Goal: Contribute content

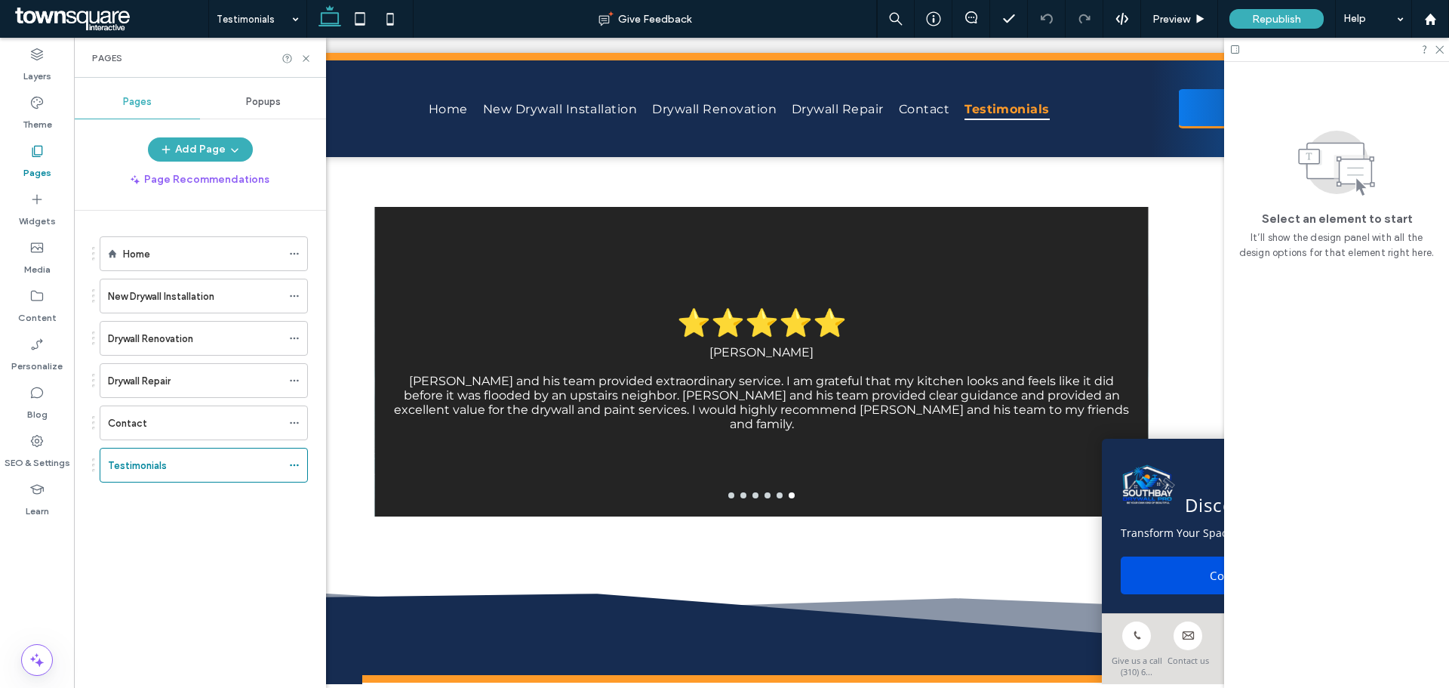
click at [1163, 457] on img at bounding box center [1148, 484] width 54 height 54
click at [1270, 399] on div "Select an element to start It’ll show the design panel with all the design opti…" at bounding box center [1336, 375] width 225 height 626
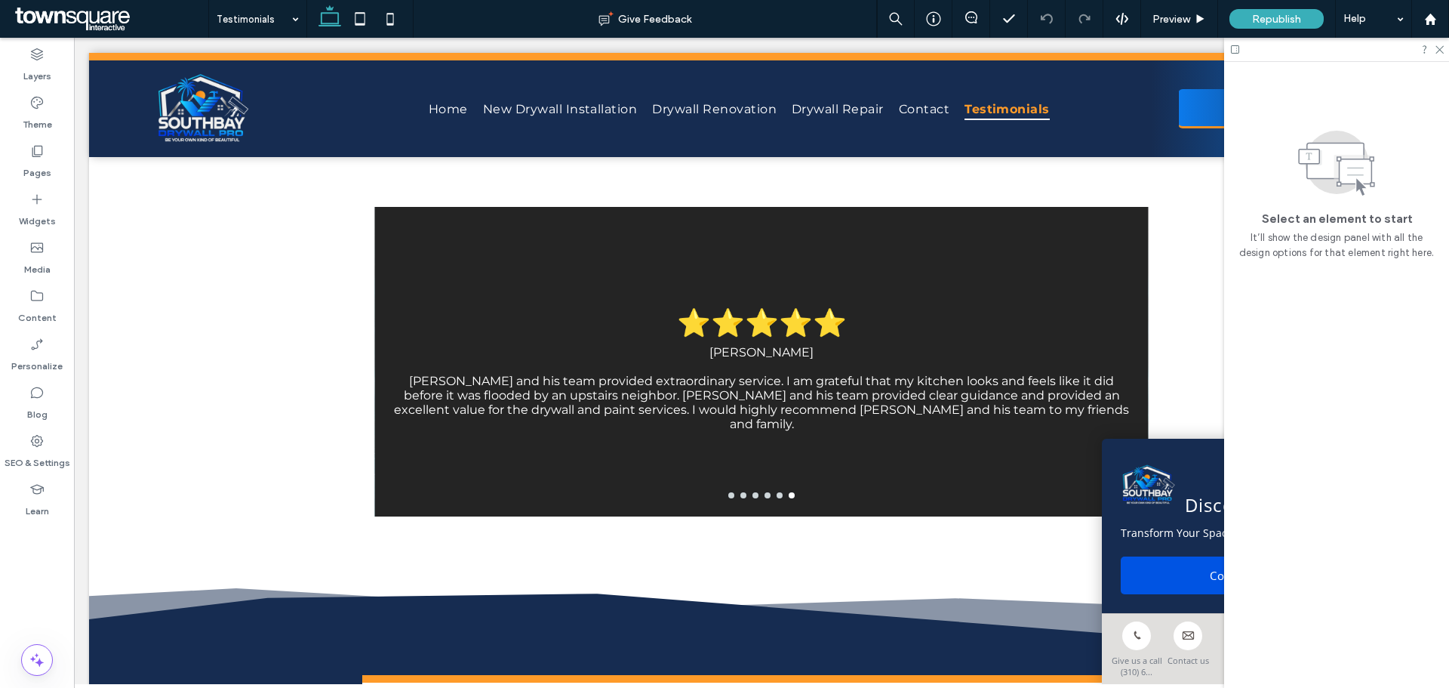
click at [1445, 51] on div at bounding box center [1336, 49] width 225 height 23
click at [1436, 49] on icon at bounding box center [1439, 49] width 10 height 10
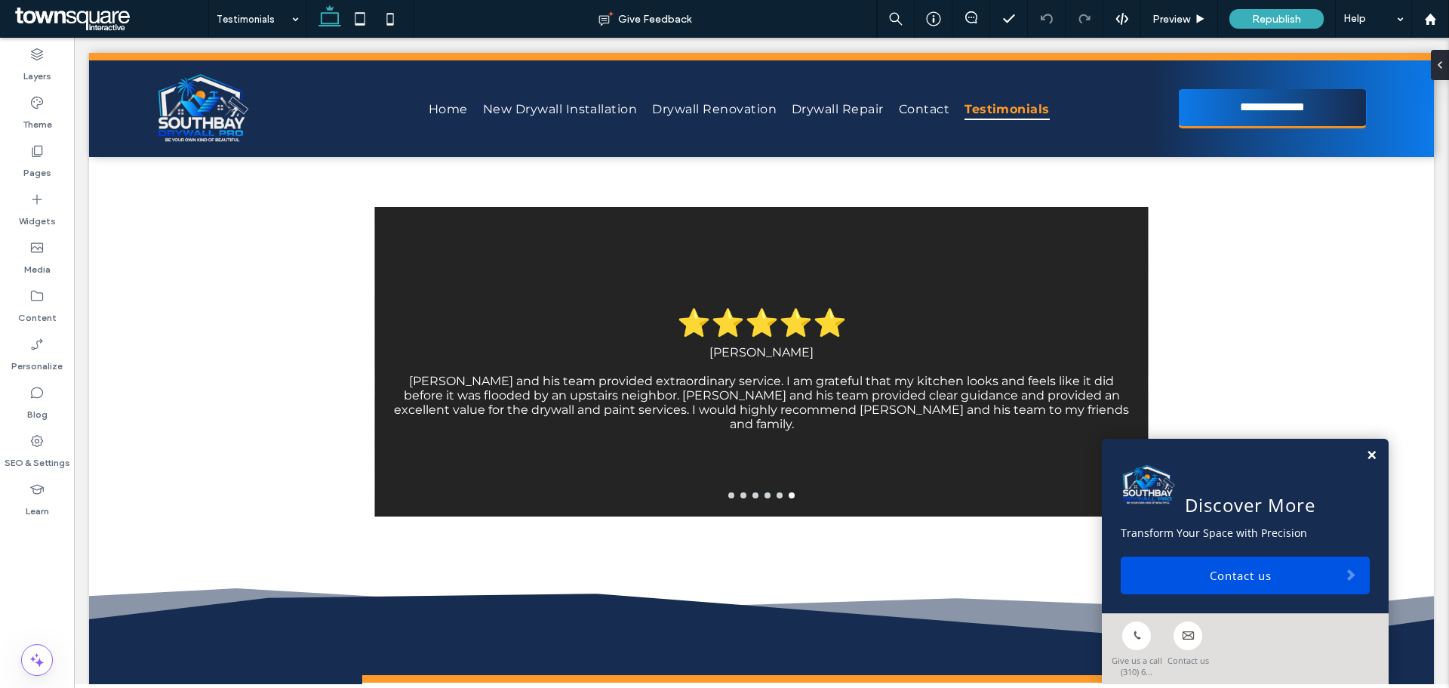
click at [1366, 451] on link at bounding box center [1371, 455] width 11 height 13
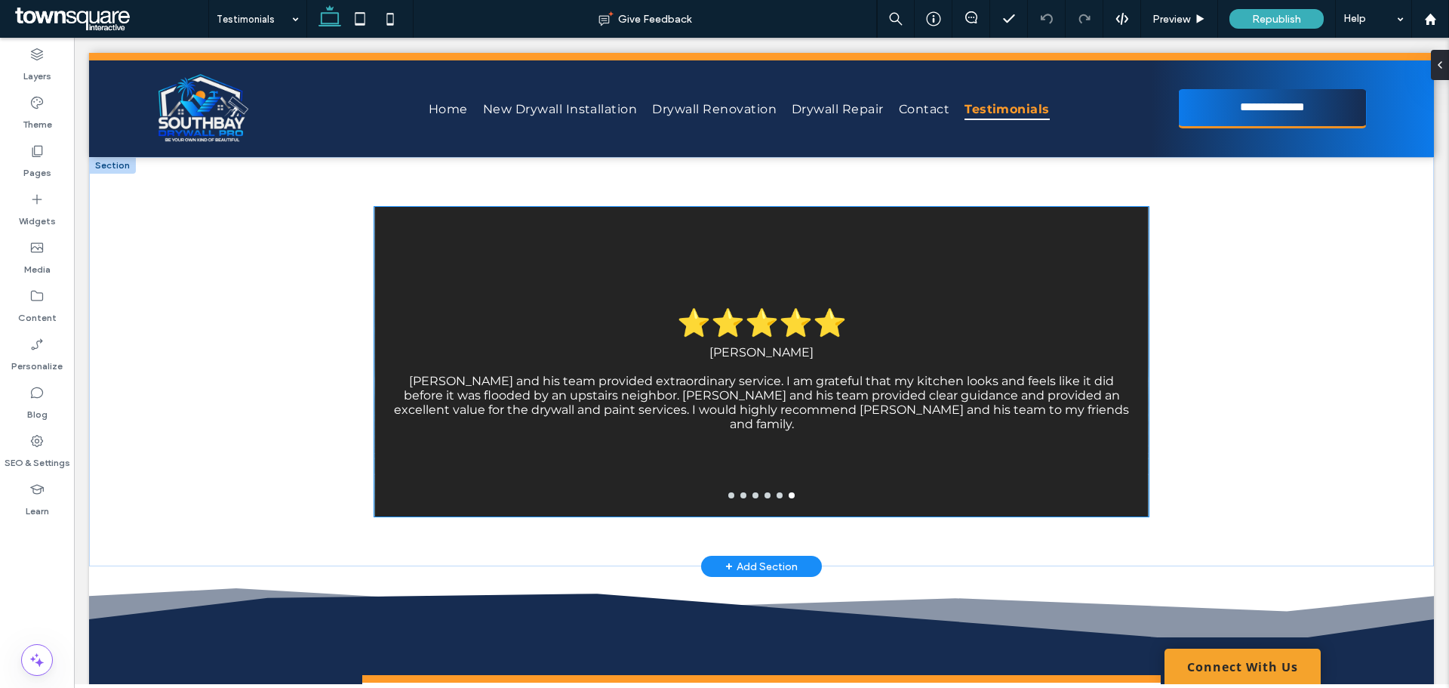
click at [928, 453] on div "⭐⭐⭐⭐⭐ [PERSON_NAME] [PERSON_NAME] and his team provided extraordinary service. …" at bounding box center [761, 371] width 774 height 238
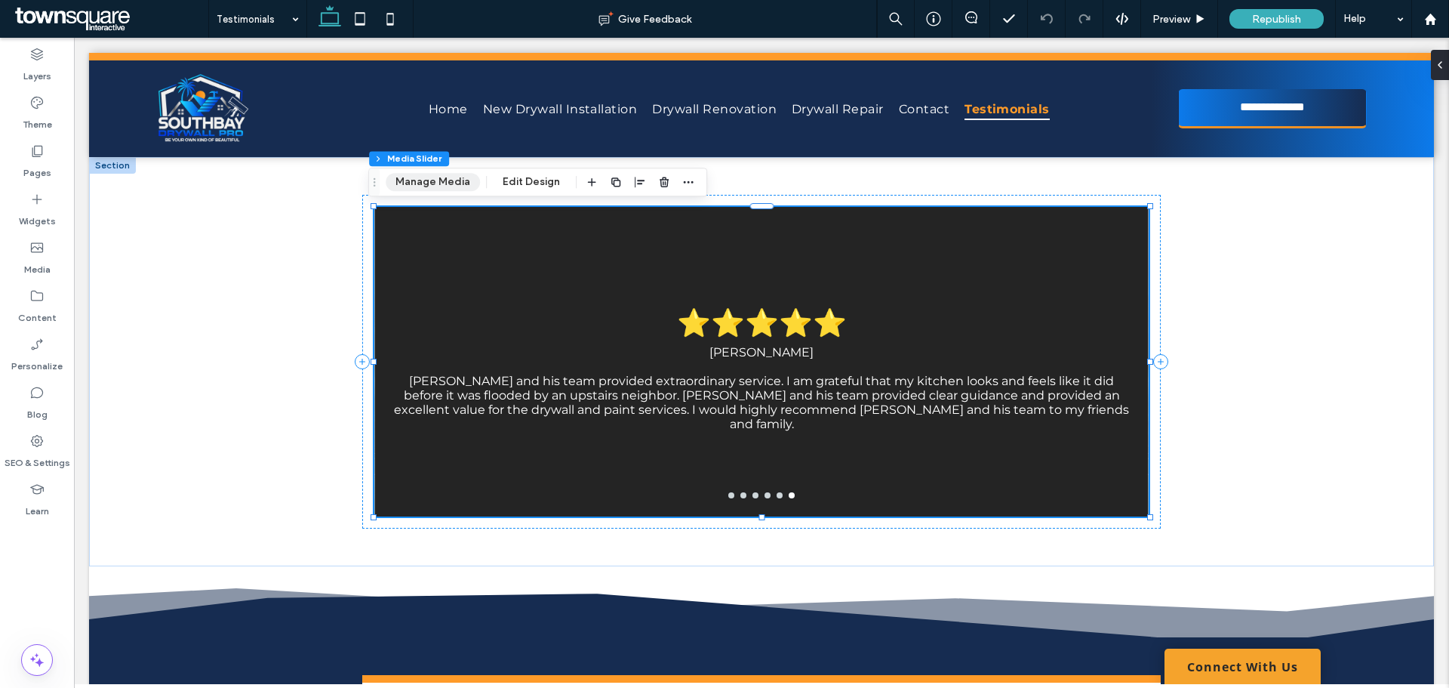
click at [419, 186] on button "Manage Media" at bounding box center [433, 182] width 94 height 18
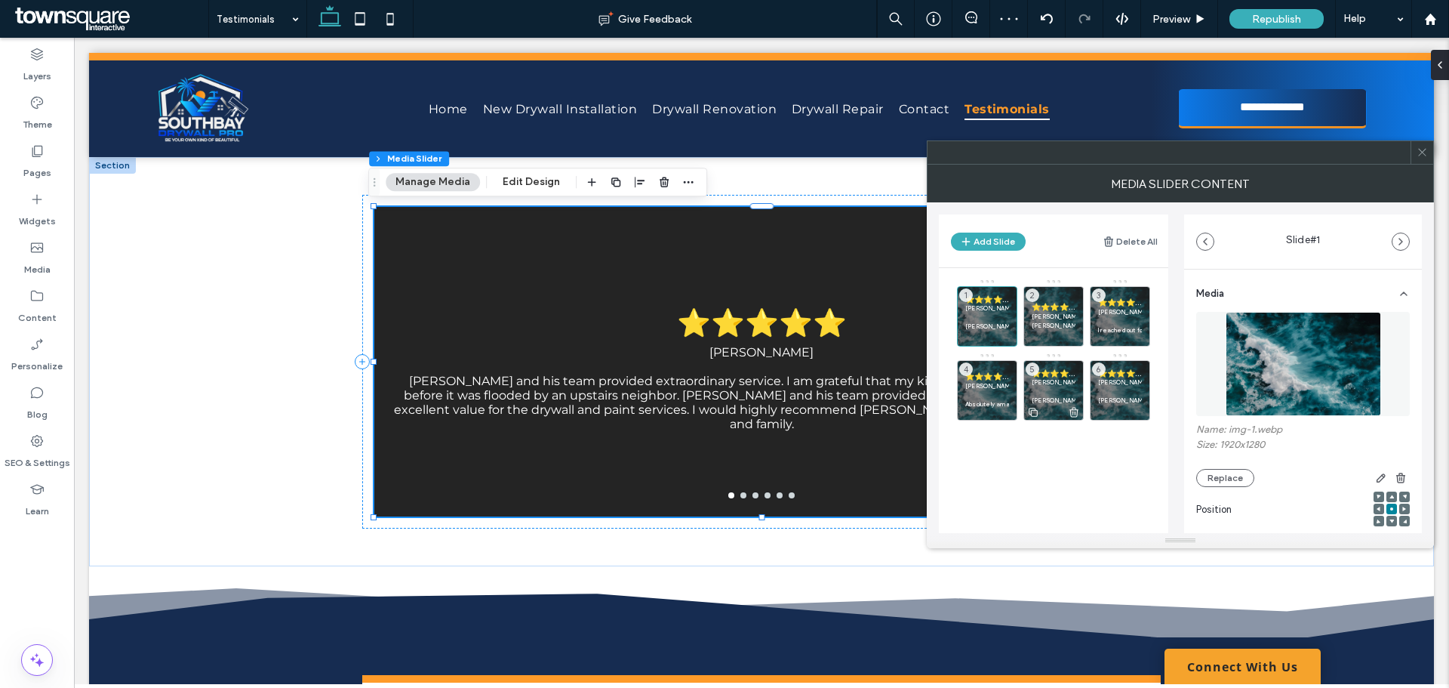
click at [1049, 389] on p at bounding box center [1054, 390] width 44 height 9
click at [983, 383] on p "[PERSON_NAME]" at bounding box center [987, 385] width 44 height 9
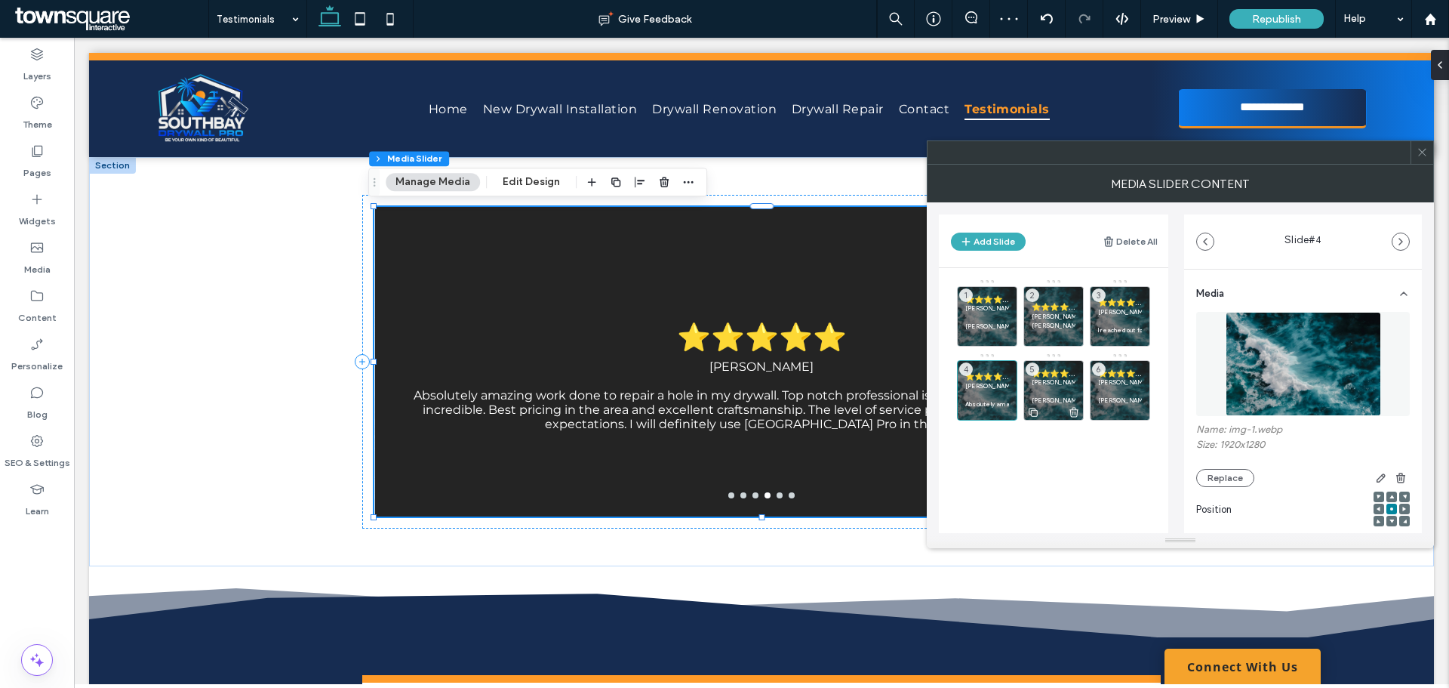
click at [1067, 382] on p "[PERSON_NAME]" at bounding box center [1054, 381] width 44 height 9
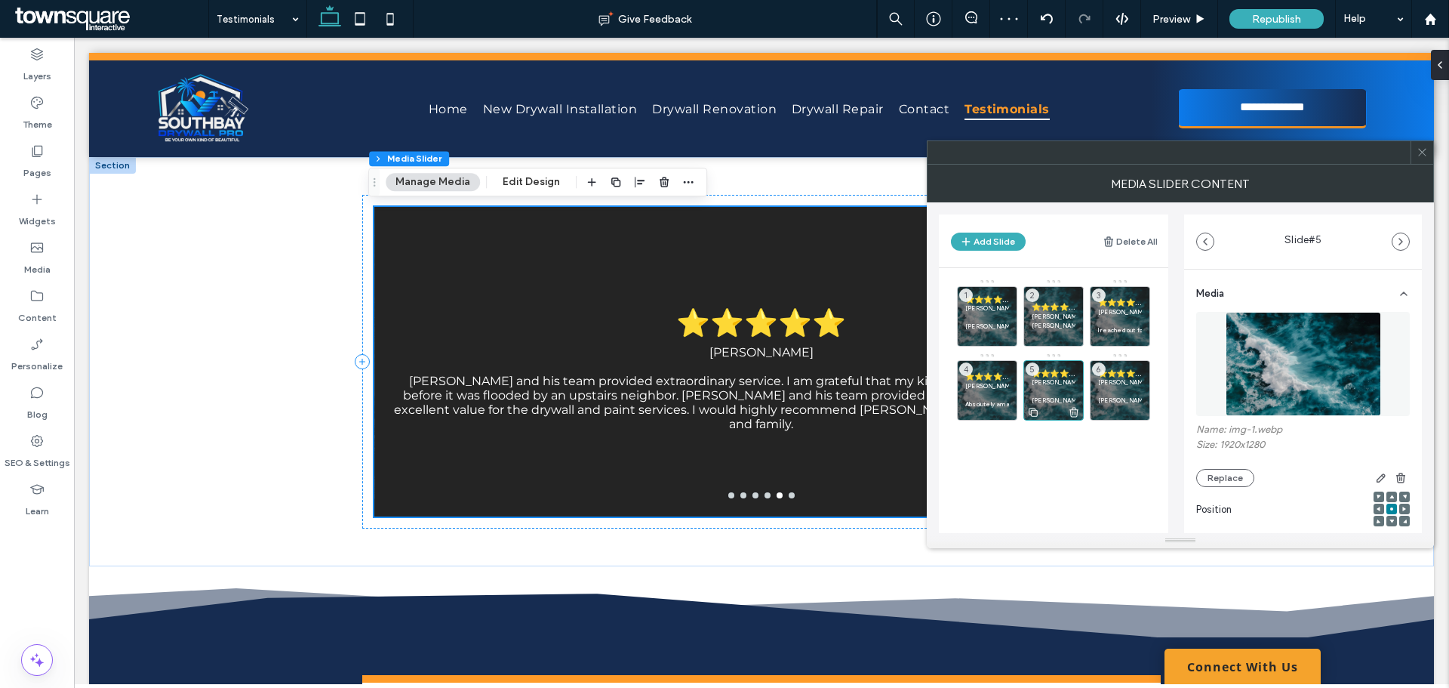
scroll to position [75, 0]
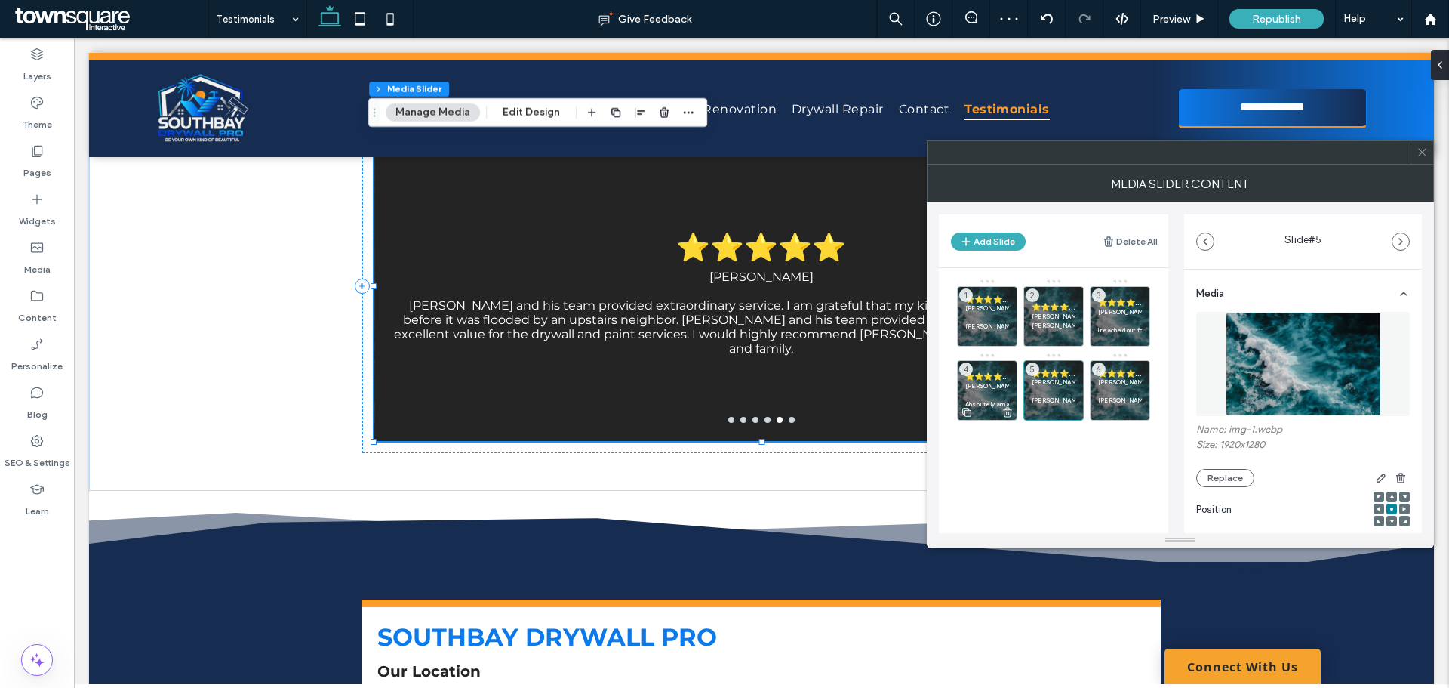
click at [989, 379] on span "⭐⭐⭐⭐⭐" at bounding box center [987, 376] width 44 height 10
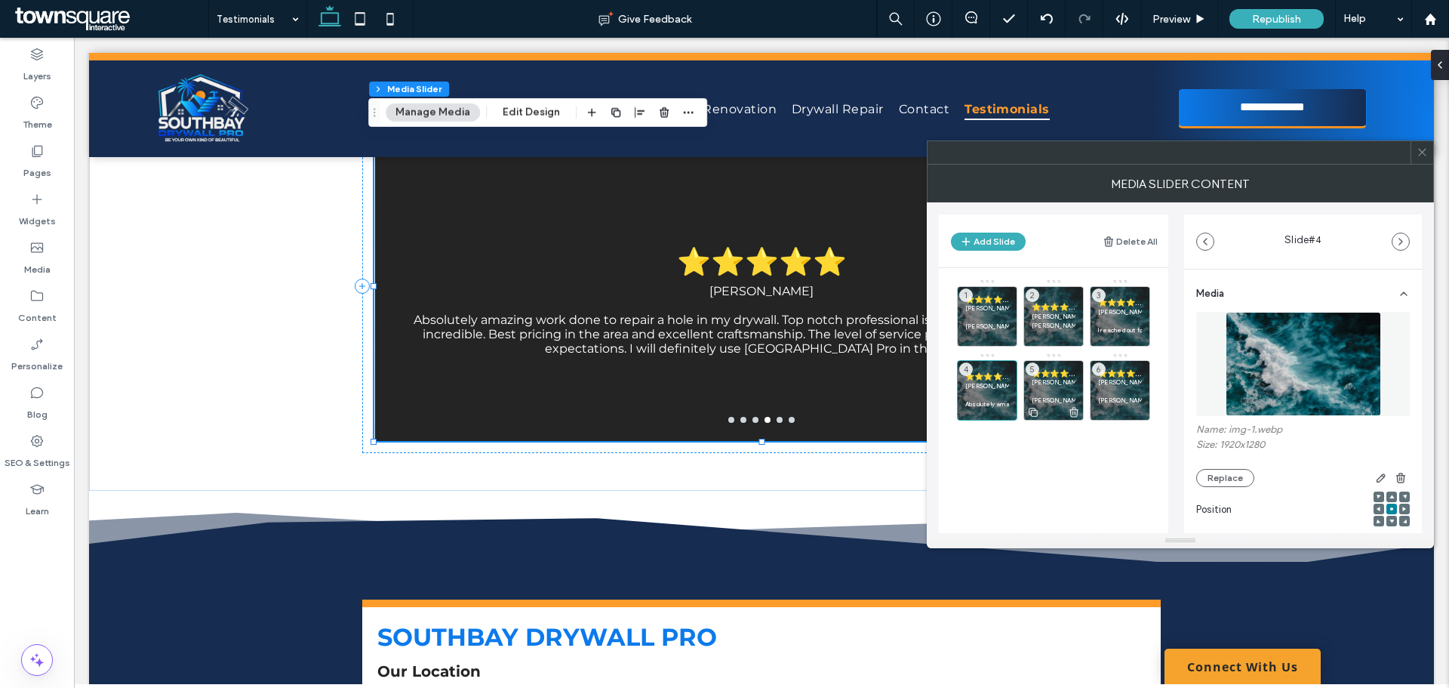
click at [1068, 383] on p "[PERSON_NAME]" at bounding box center [1054, 381] width 44 height 9
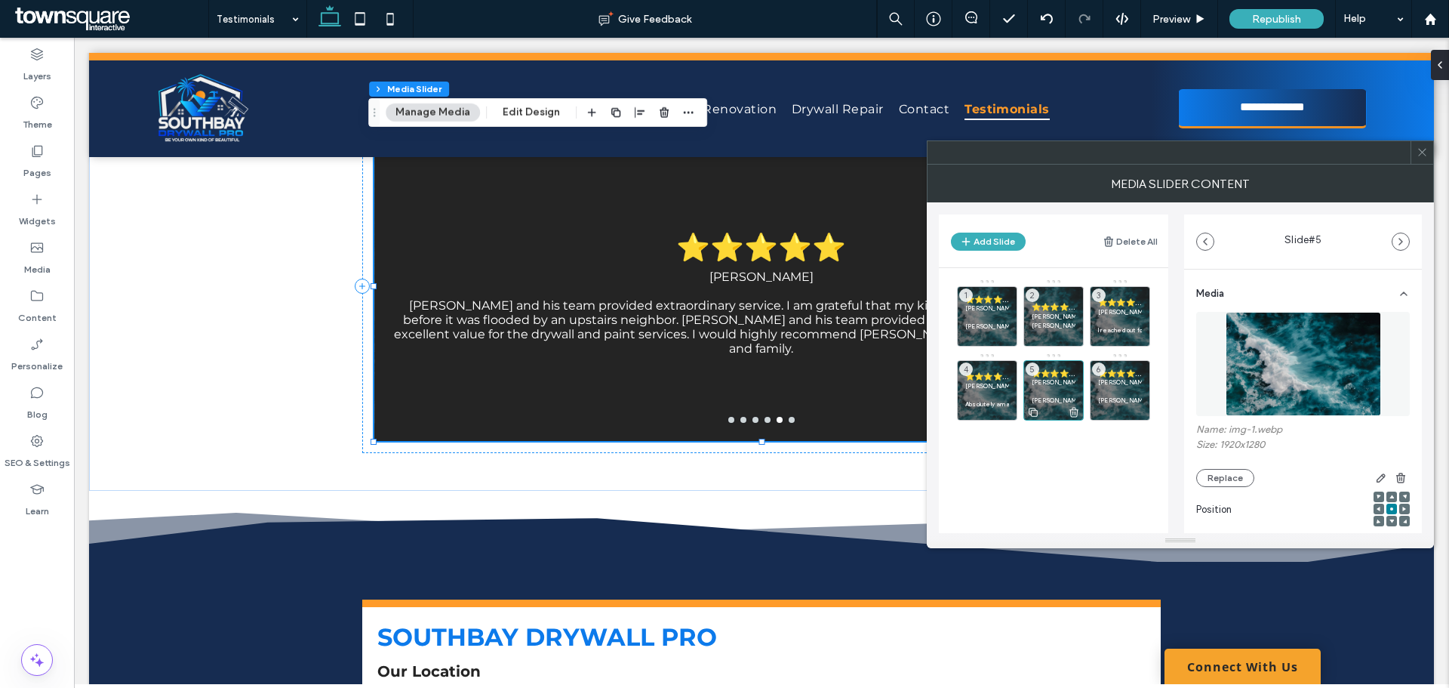
click at [1060, 384] on p "[PERSON_NAME]" at bounding box center [1054, 381] width 44 height 9
click at [982, 378] on span "⭐⭐⭐⭐⭐" at bounding box center [987, 376] width 44 height 10
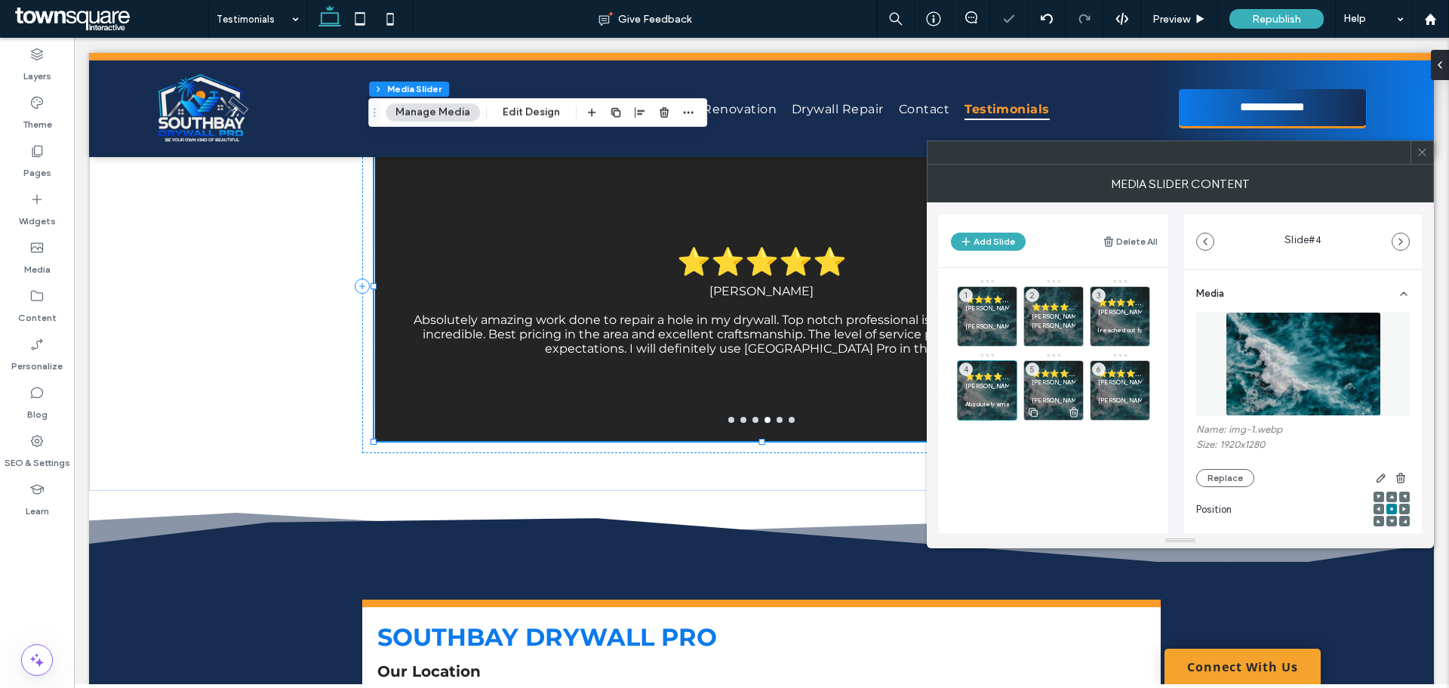
click at [1056, 378] on p "[PERSON_NAME]" at bounding box center [1054, 381] width 44 height 9
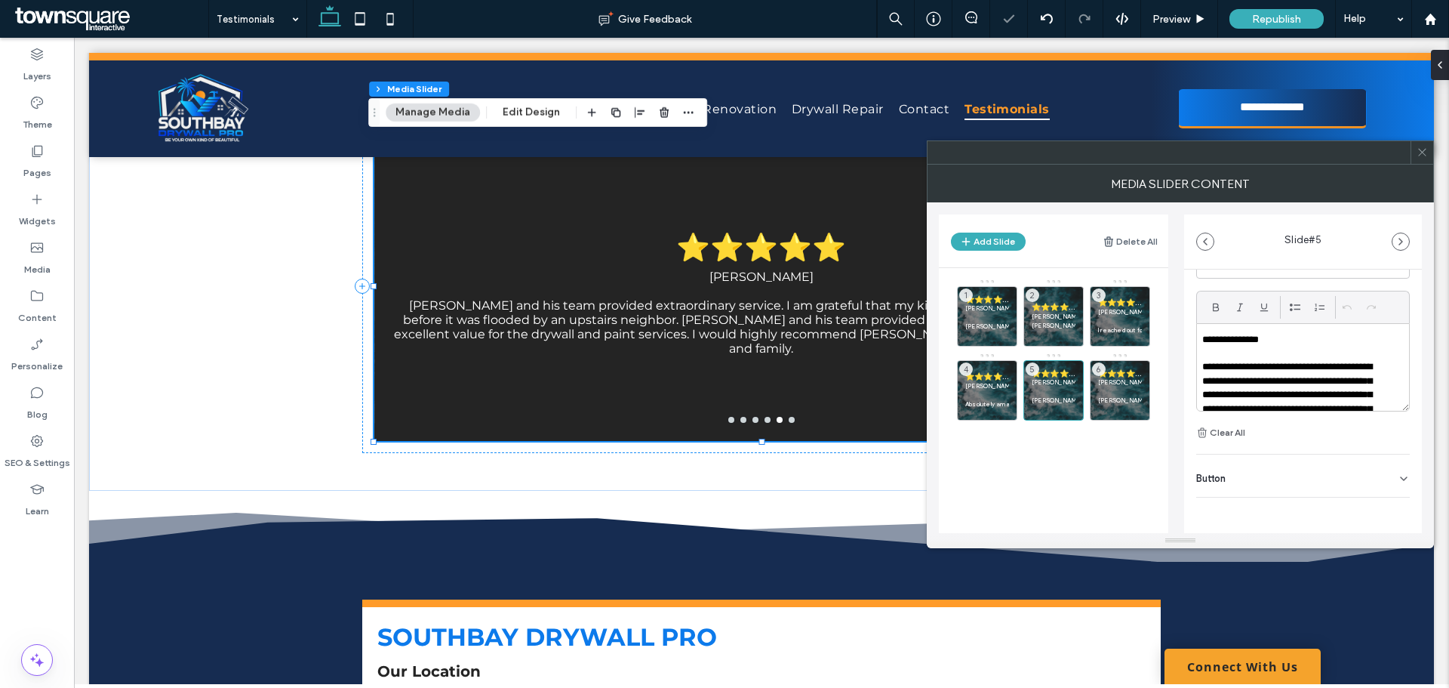
scroll to position [340, 0]
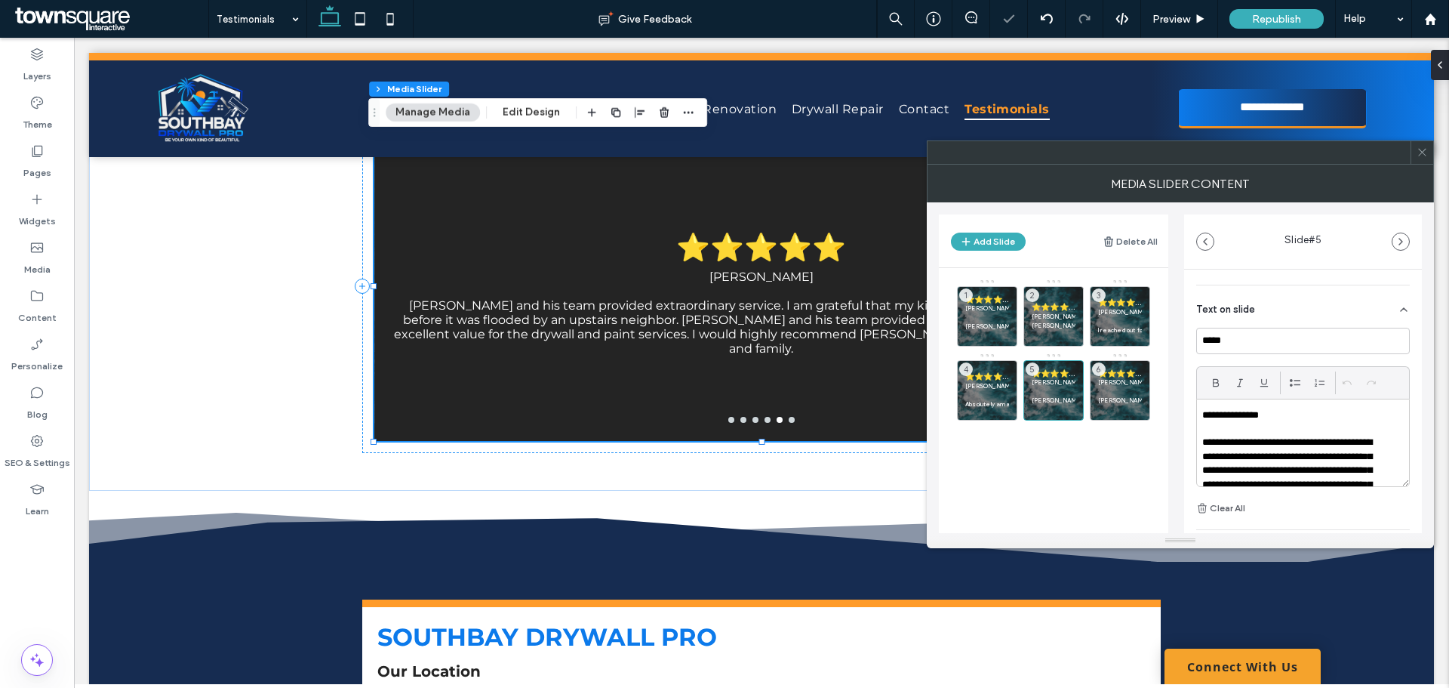
click at [1261, 409] on p "**********" at bounding box center [1293, 415] width 182 height 14
click at [1261, 408] on p "**********" at bounding box center [1293, 415] width 182 height 14
paste div
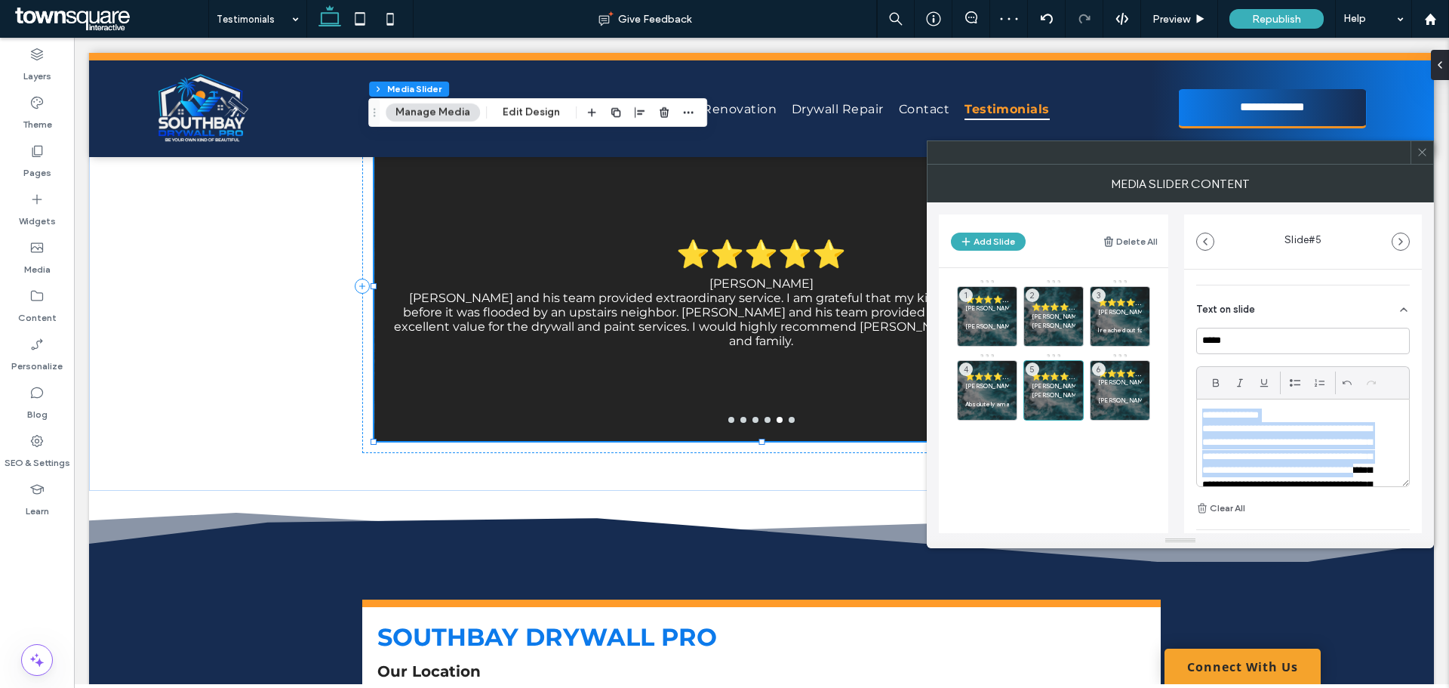
scroll to position [85, 0]
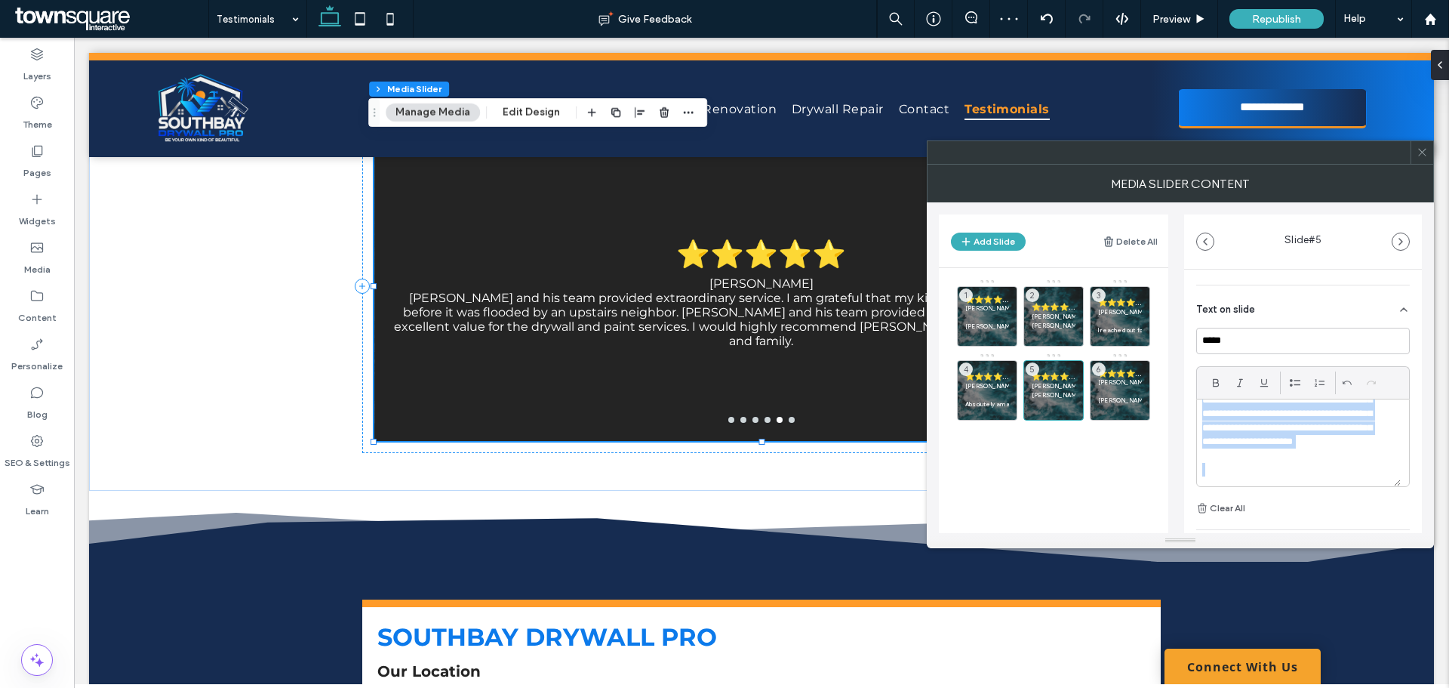
drag, startPoint x: 1204, startPoint y: 412, endPoint x: 1332, endPoint y: 537, distance: 178.8
click at [1347, 546] on div "MEDIA SLIDER CONTENT Add Slide Delete All ⭐⭐⭐⭐⭐ [PERSON_NAME] [PERSON_NAME] and…" at bounding box center [1180, 356] width 507 height 383
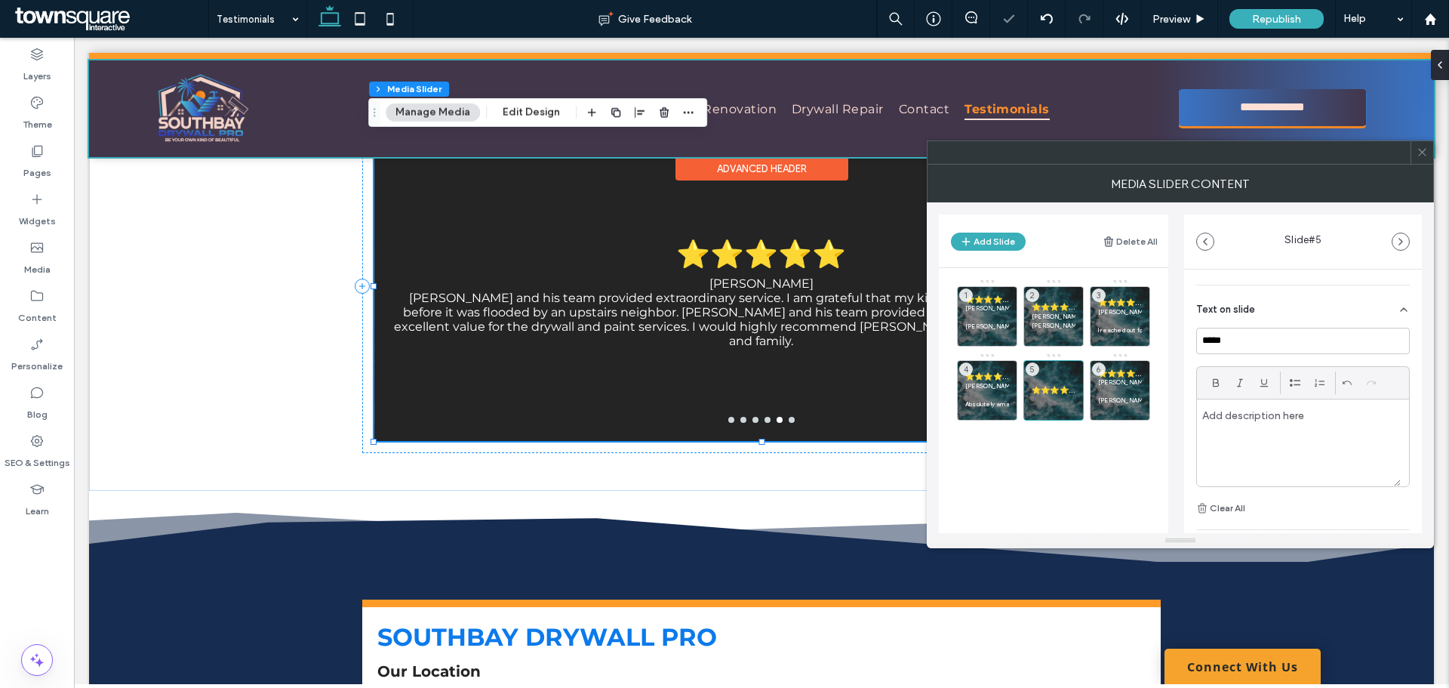
scroll to position [0, 0]
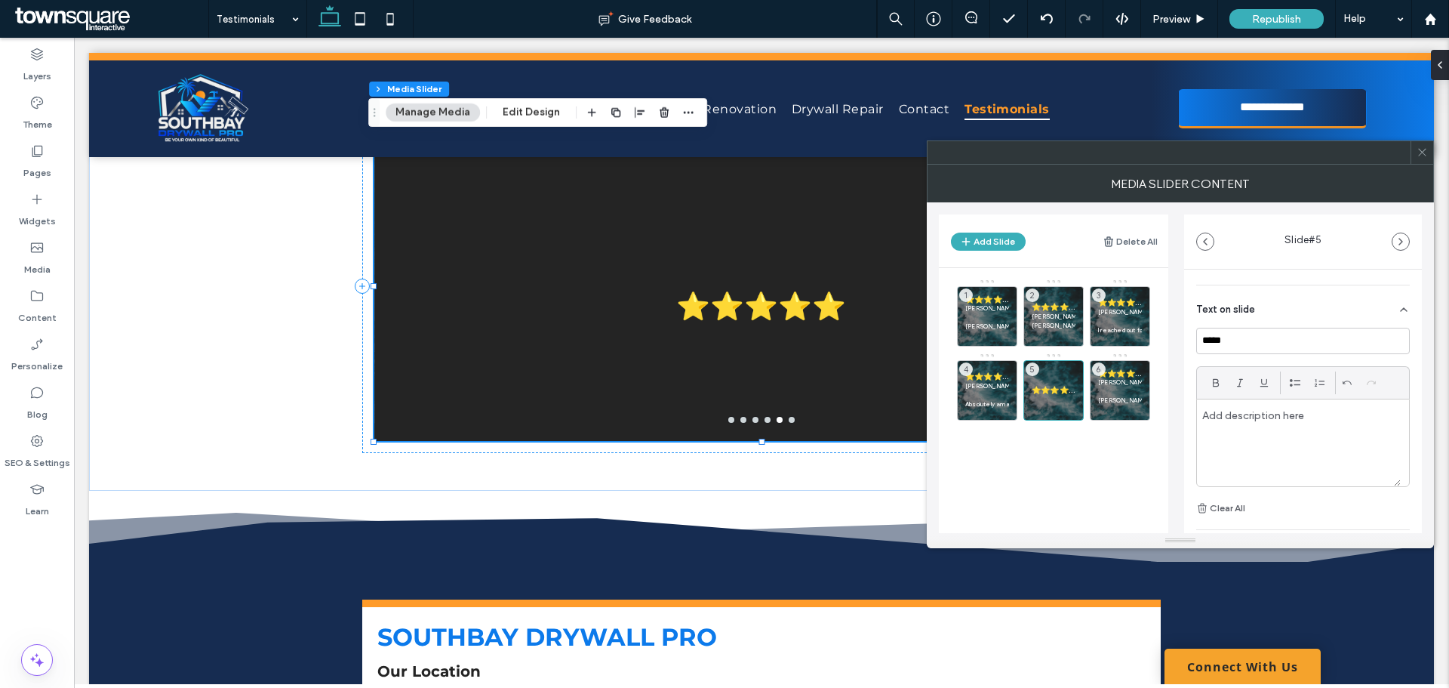
click at [1220, 407] on div at bounding box center [1299, 442] width 204 height 87
click at [1305, 440] on div "**********" at bounding box center [1299, 442] width 204 height 87
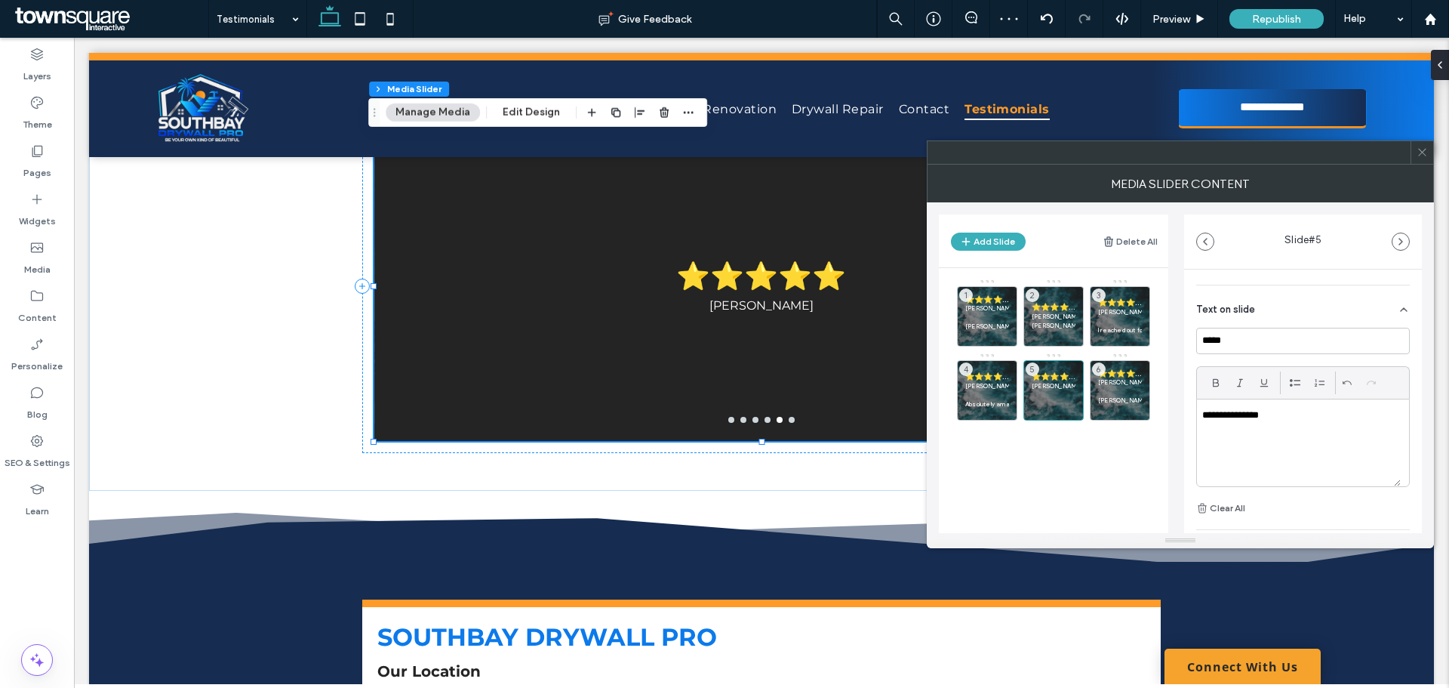
scroll to position [4, 0]
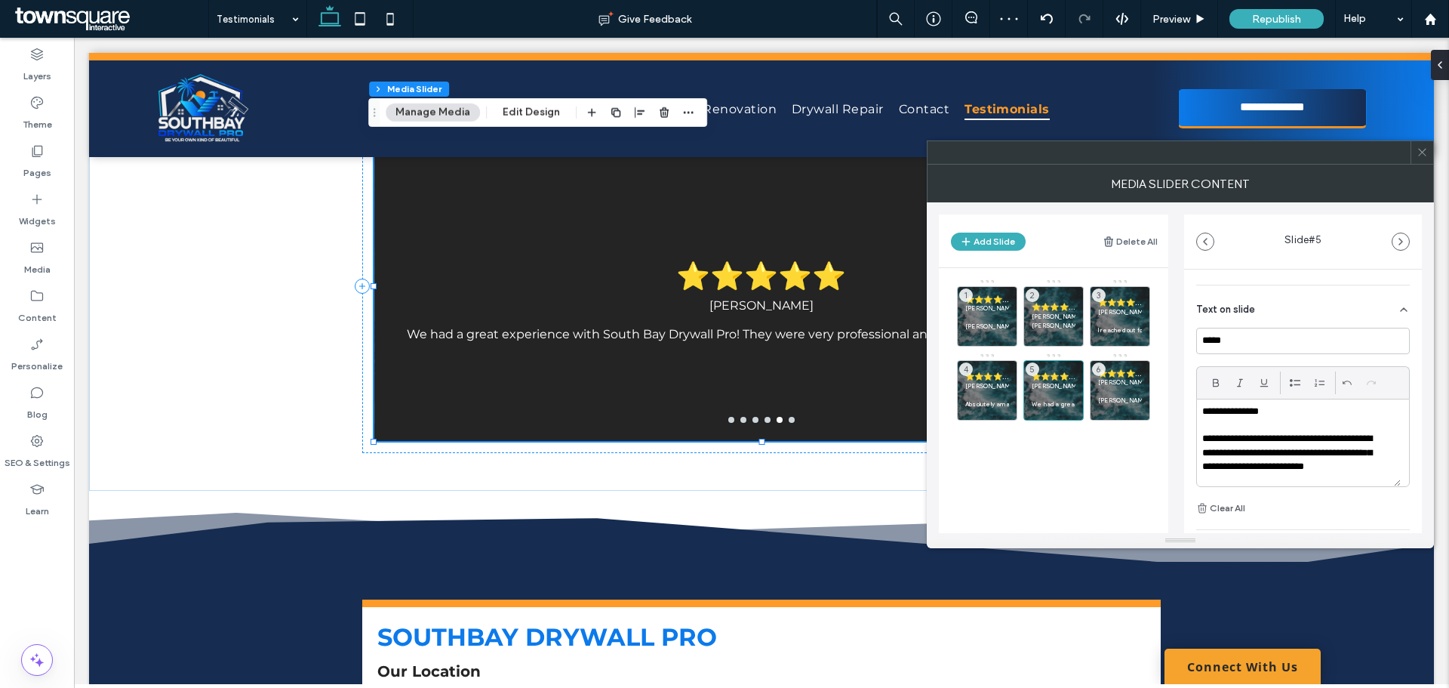
click at [1203, 431] on p at bounding box center [1298, 425] width 193 height 14
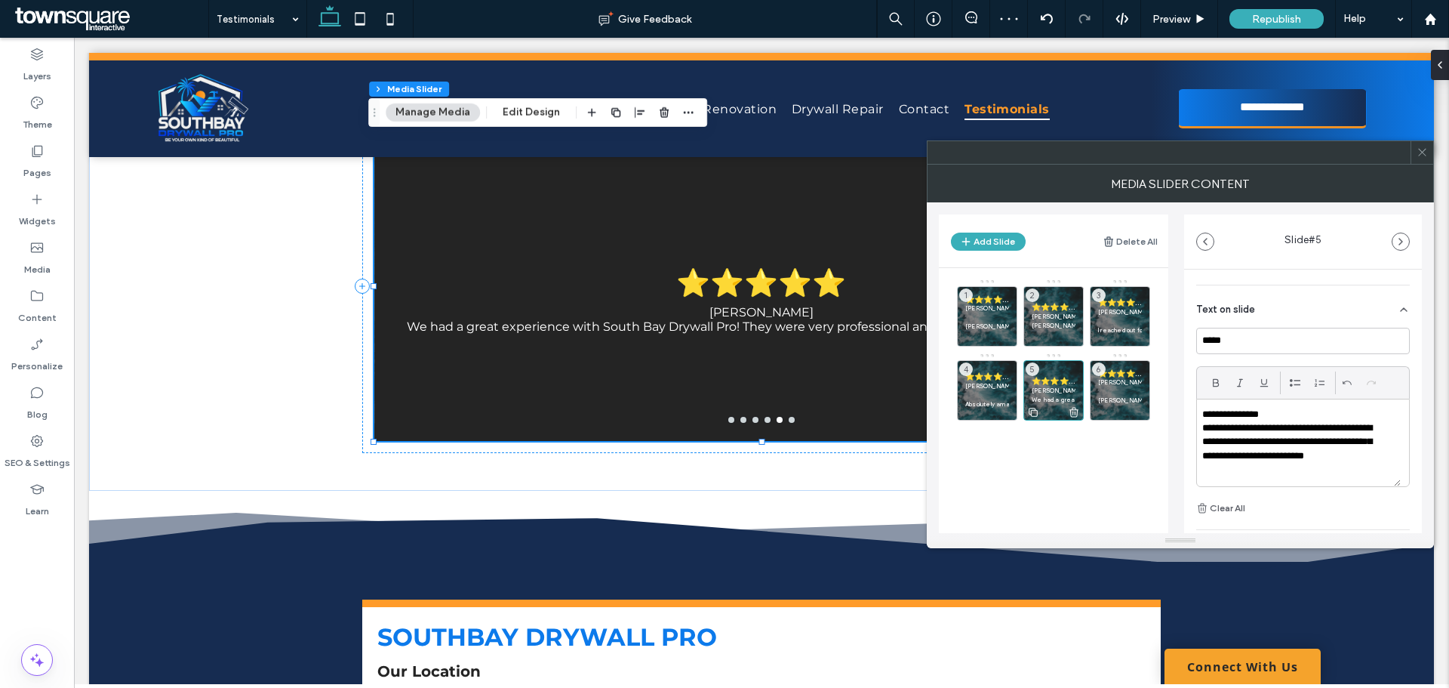
click at [1060, 377] on span "⭐⭐⭐⭐⭐" at bounding box center [1054, 381] width 44 height 10
click at [986, 383] on p "[PERSON_NAME]" at bounding box center [987, 385] width 44 height 9
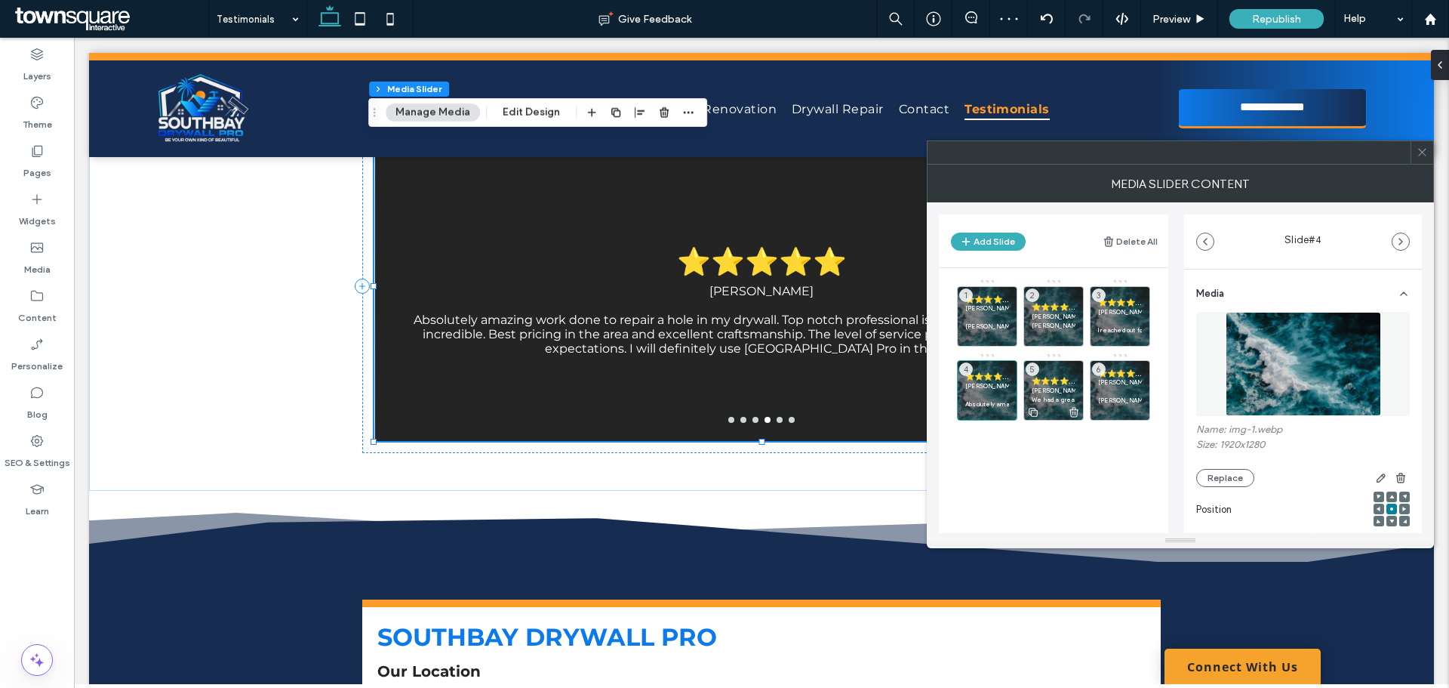
click at [1051, 379] on span "⭐⭐⭐⭐⭐" at bounding box center [1054, 381] width 44 height 10
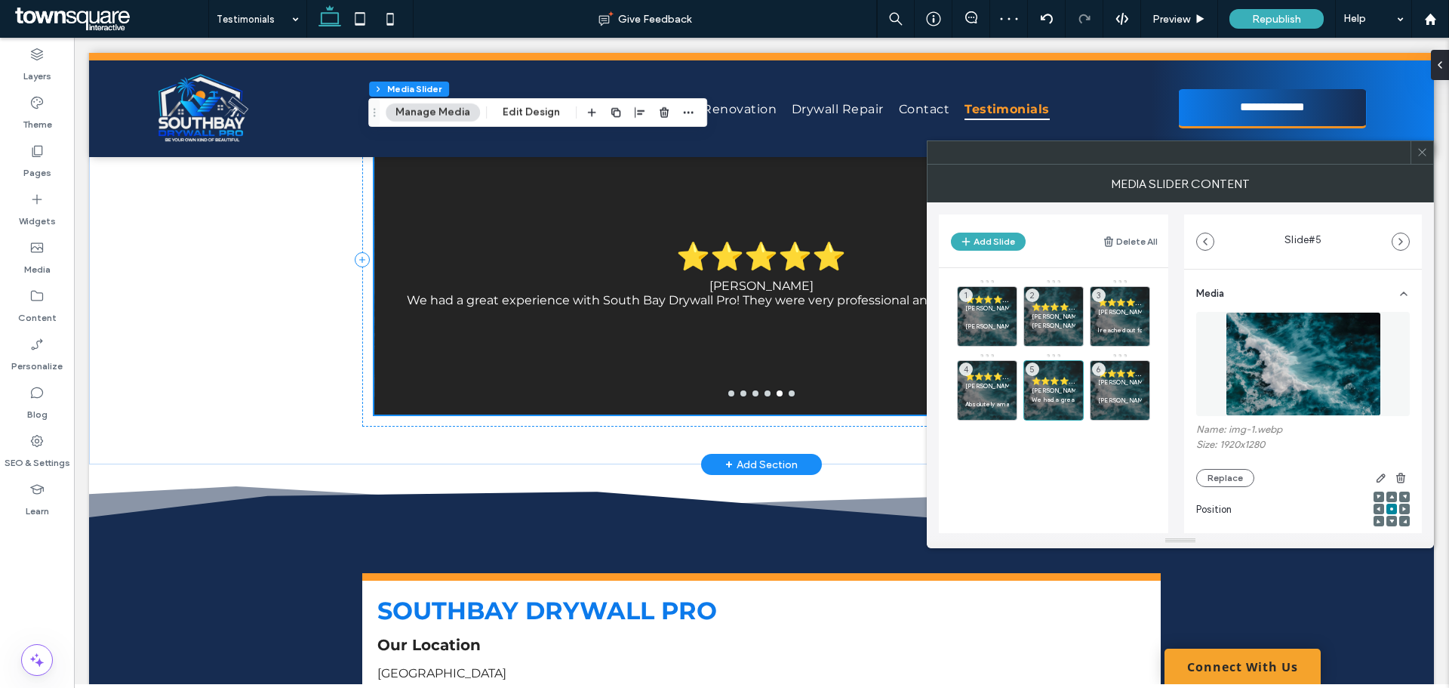
scroll to position [75, 0]
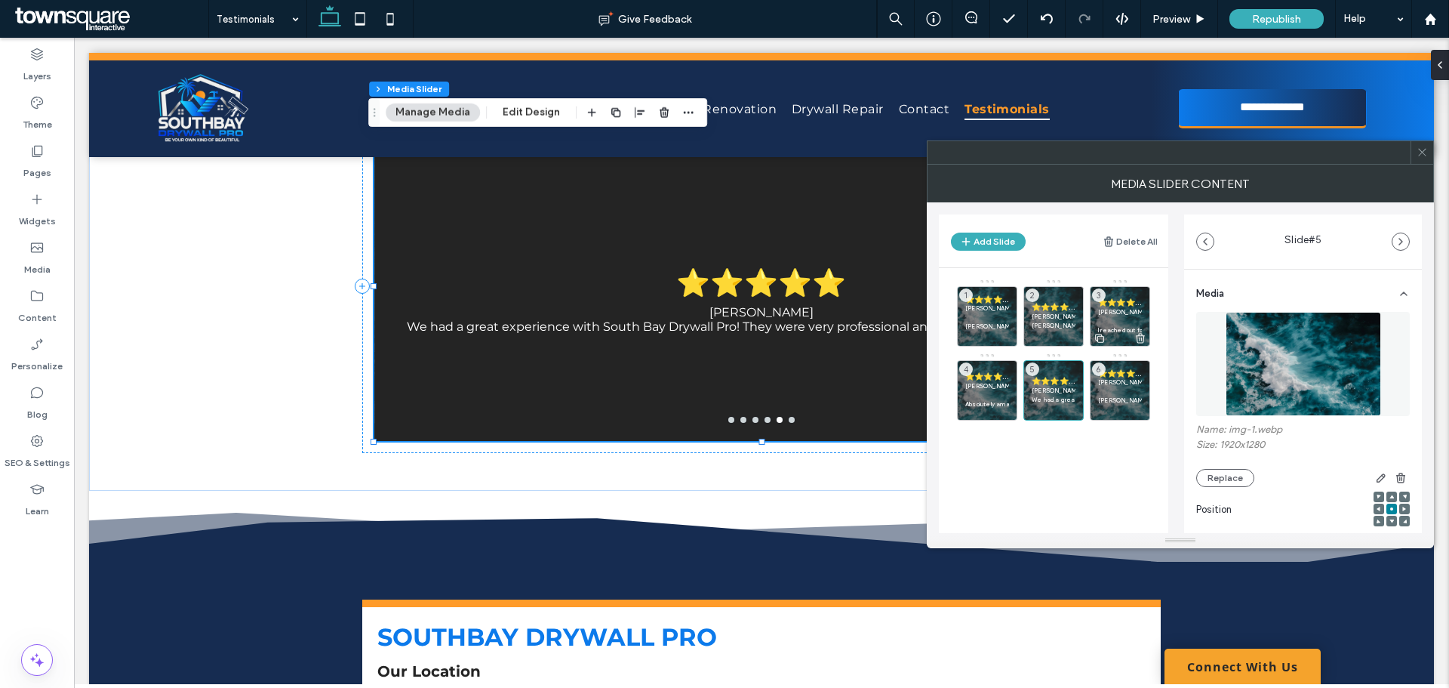
click at [1105, 320] on p at bounding box center [1120, 320] width 44 height 9
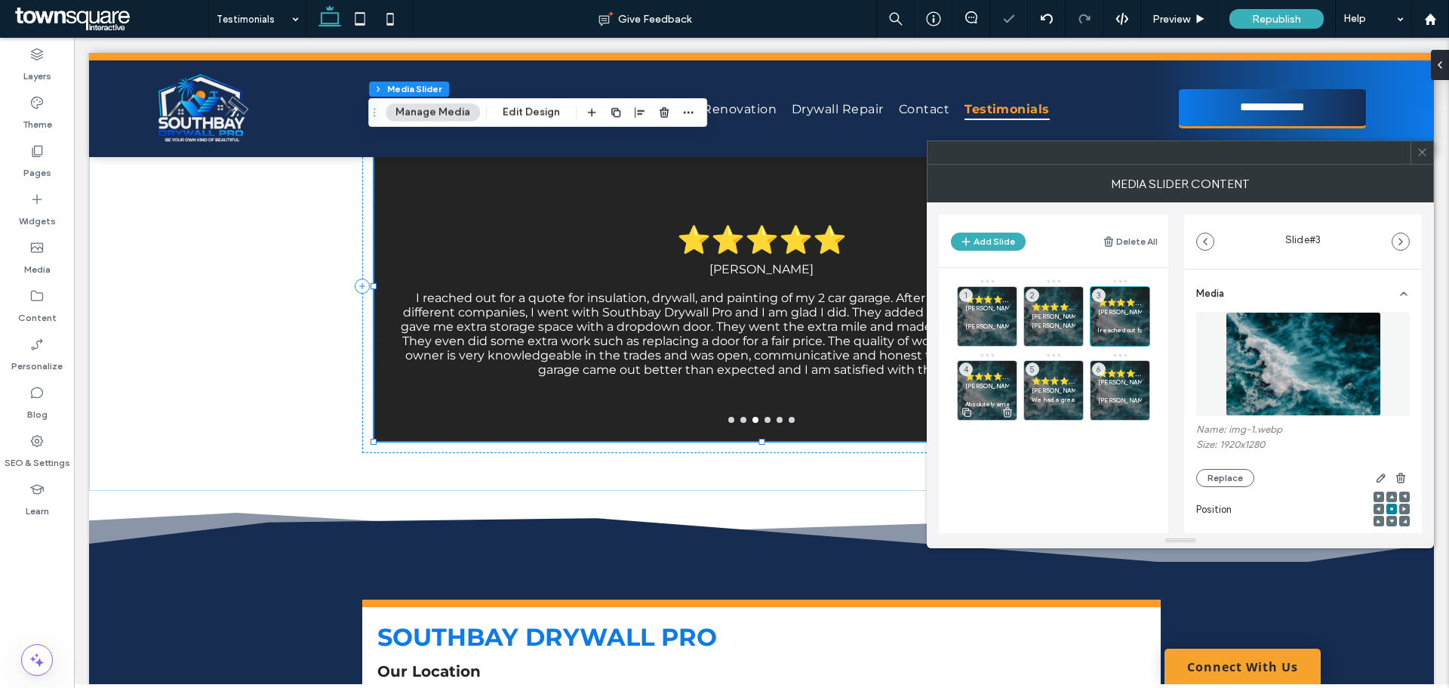
click at [998, 378] on span "⭐⭐⭐⭐⭐" at bounding box center [987, 376] width 44 height 10
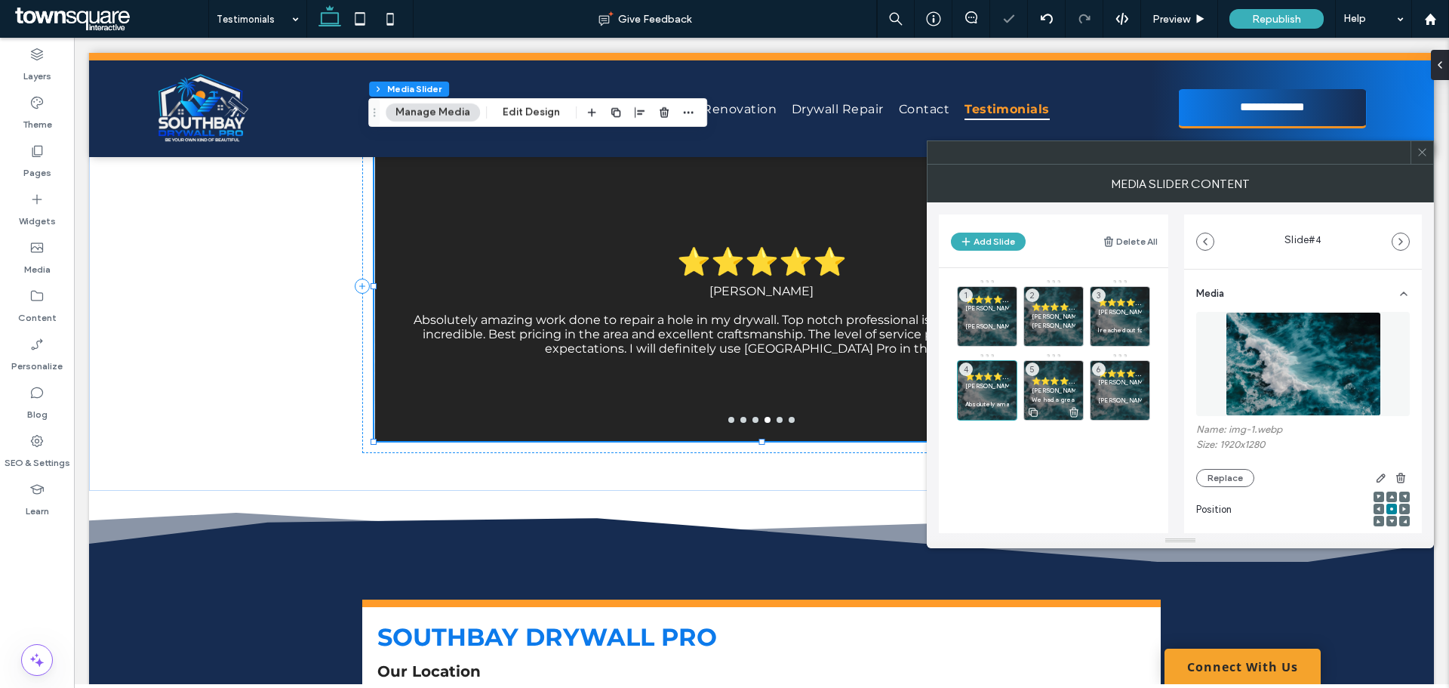
click at [1034, 385] on span "⭐⭐⭐⭐⭐" at bounding box center [1054, 381] width 44 height 10
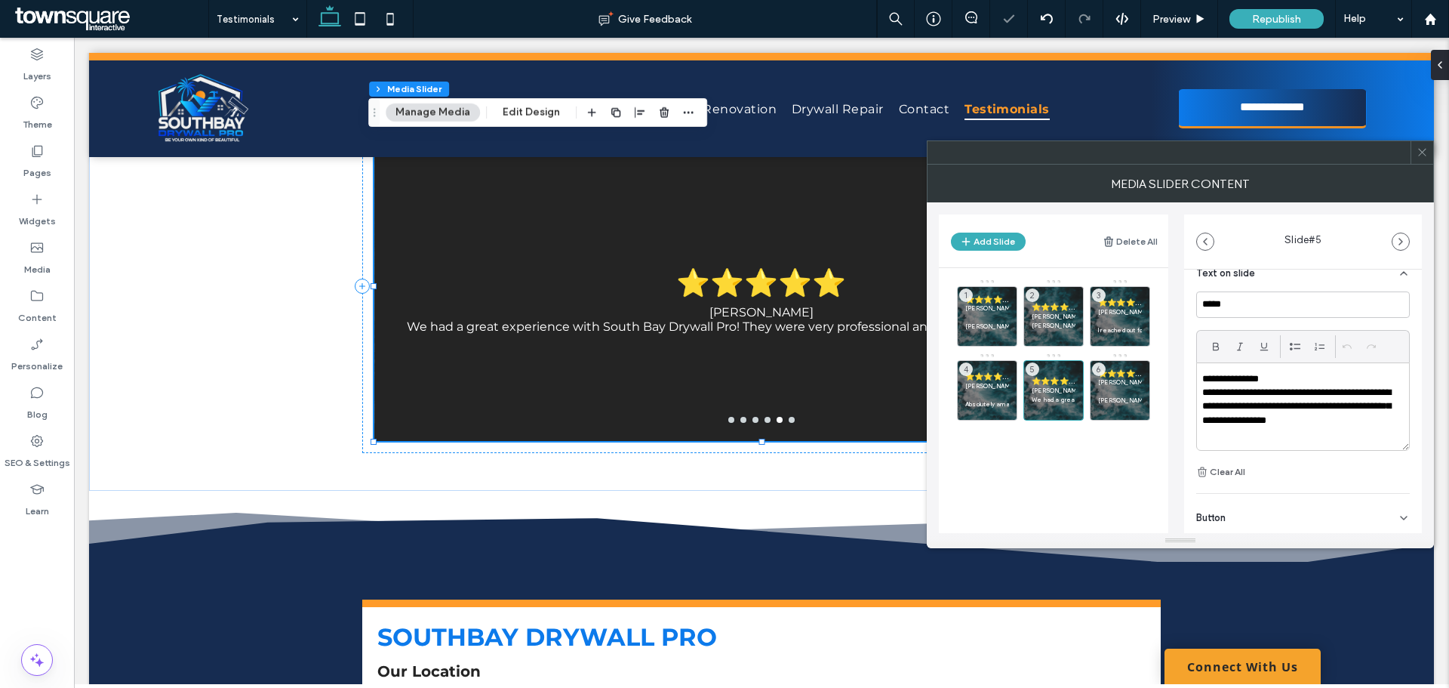
scroll to position [377, 0]
click at [1280, 372] on p "**********" at bounding box center [1298, 378] width 193 height 14
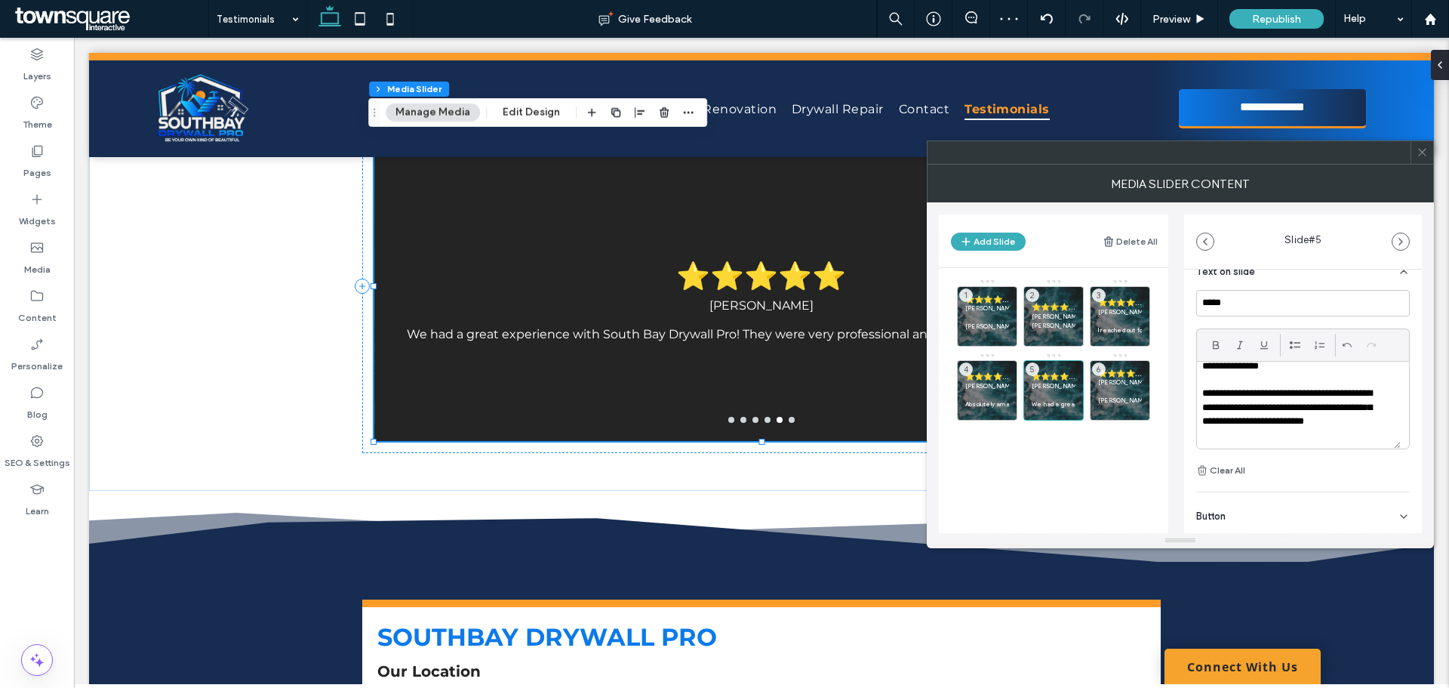
scroll to position [14, 0]
click at [1118, 386] on p at bounding box center [1120, 390] width 44 height 9
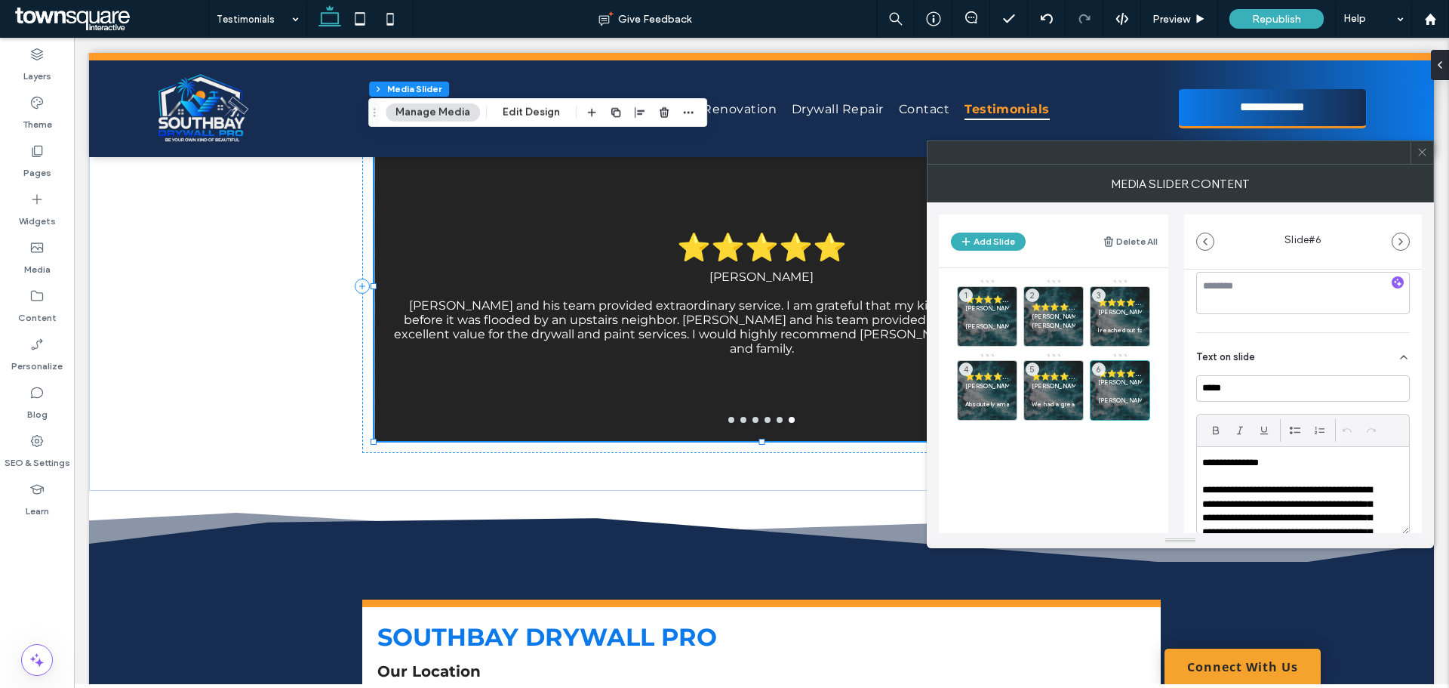
scroll to position [377, 0]
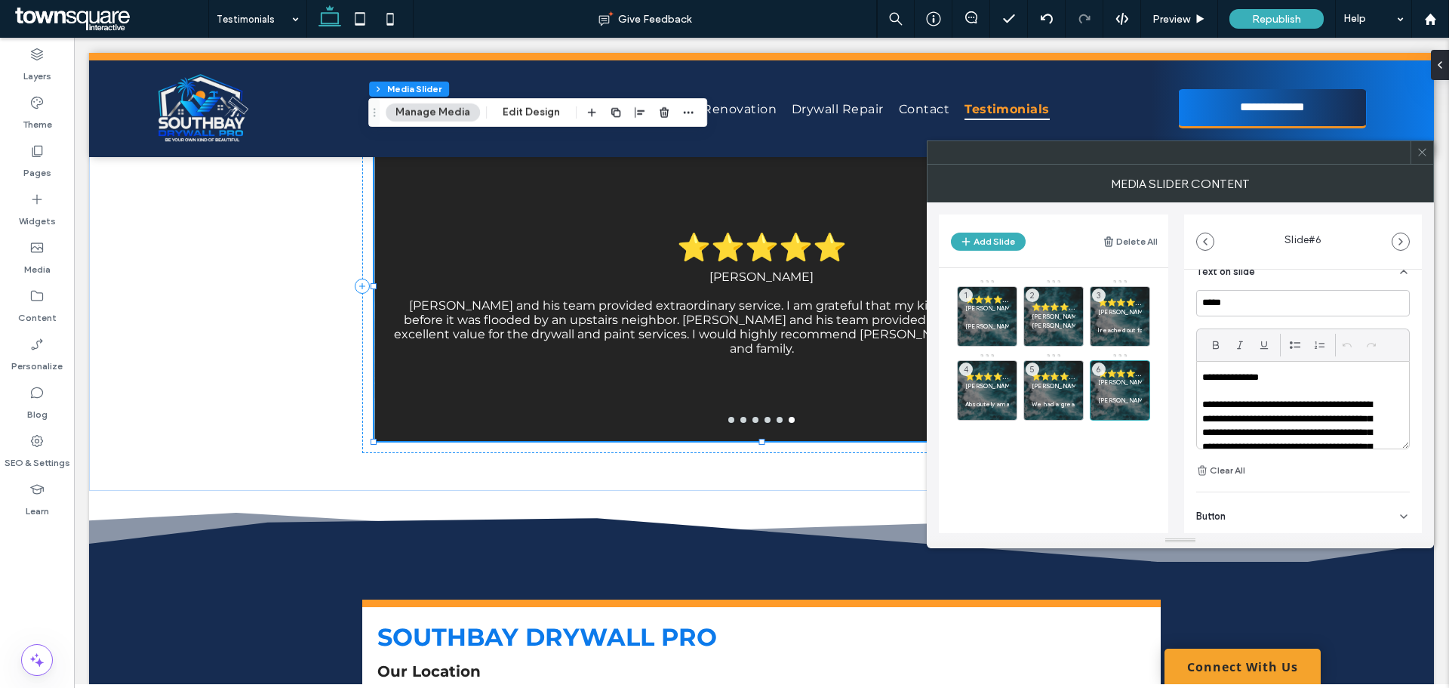
click at [1257, 370] on div "**********" at bounding box center [1303, 405] width 212 height 87
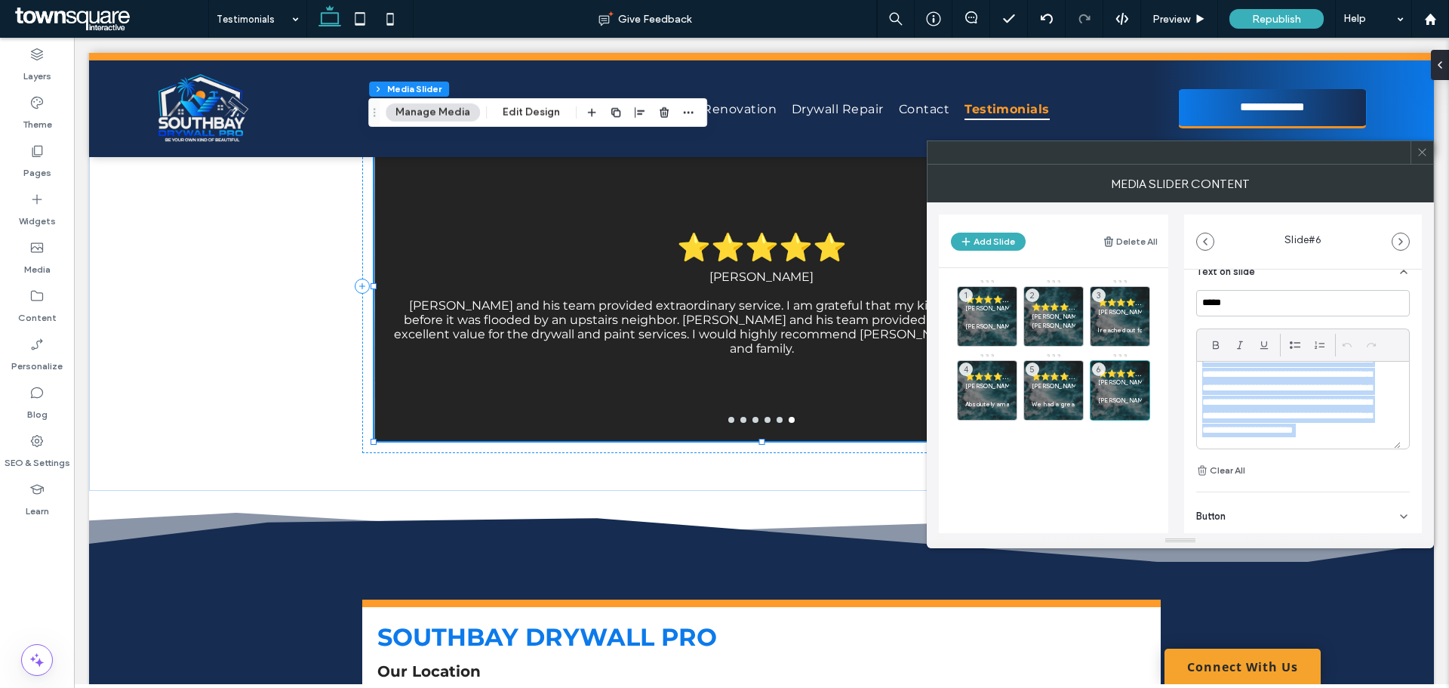
scroll to position [98, 0]
drag, startPoint x: 1203, startPoint y: 376, endPoint x: 1342, endPoint y: 477, distance: 171.8
click at [1342, 477] on div "**********" at bounding box center [1303, 384] width 214 height 189
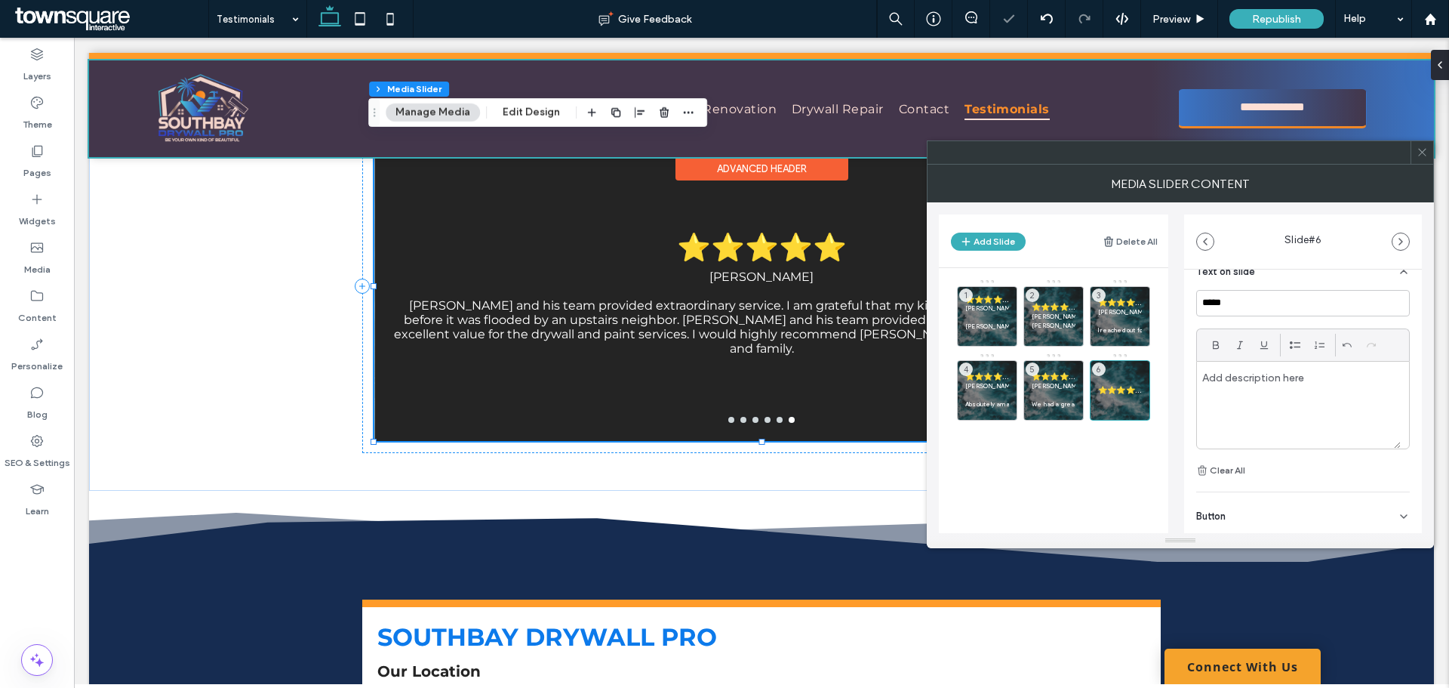
scroll to position [0, 0]
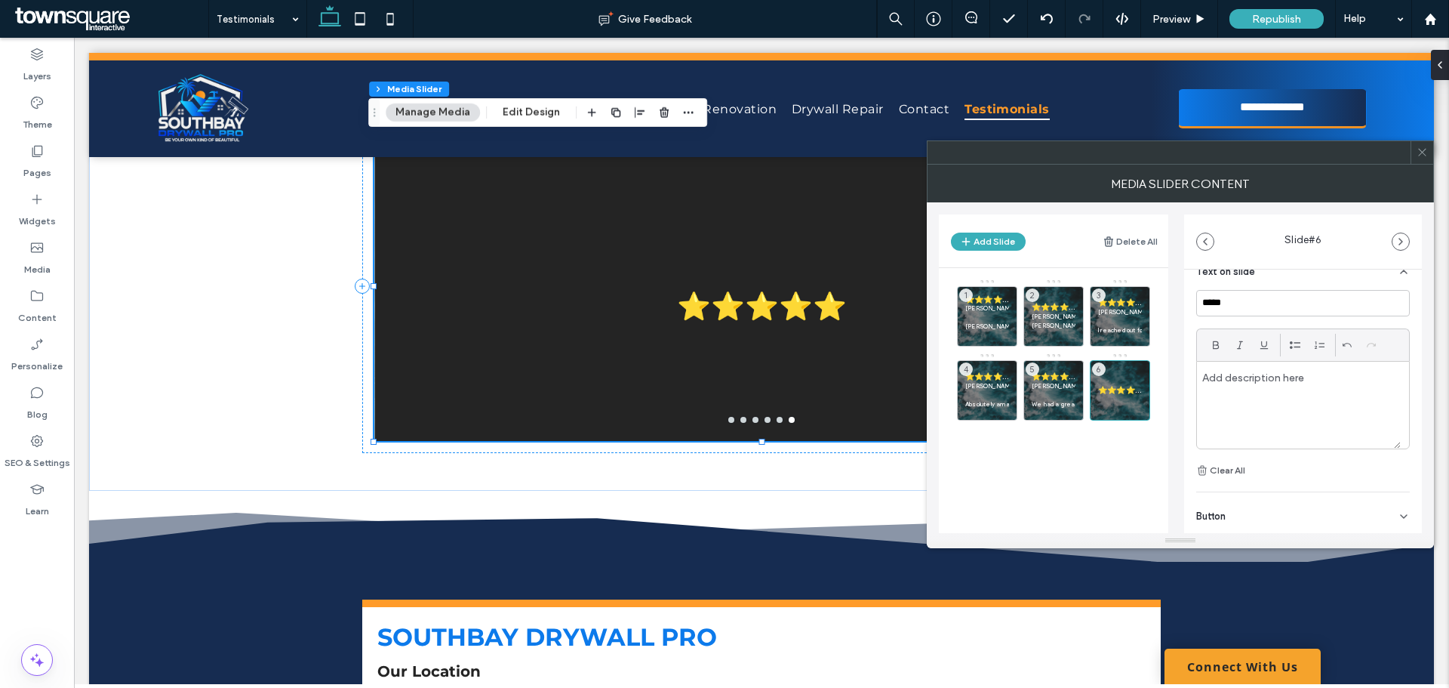
click at [1250, 381] on p at bounding box center [1298, 378] width 193 height 14
paste div
click at [1209, 376] on p "**********" at bounding box center [1298, 378] width 193 height 14
click at [1321, 391] on div "**********" at bounding box center [1299, 405] width 204 height 87
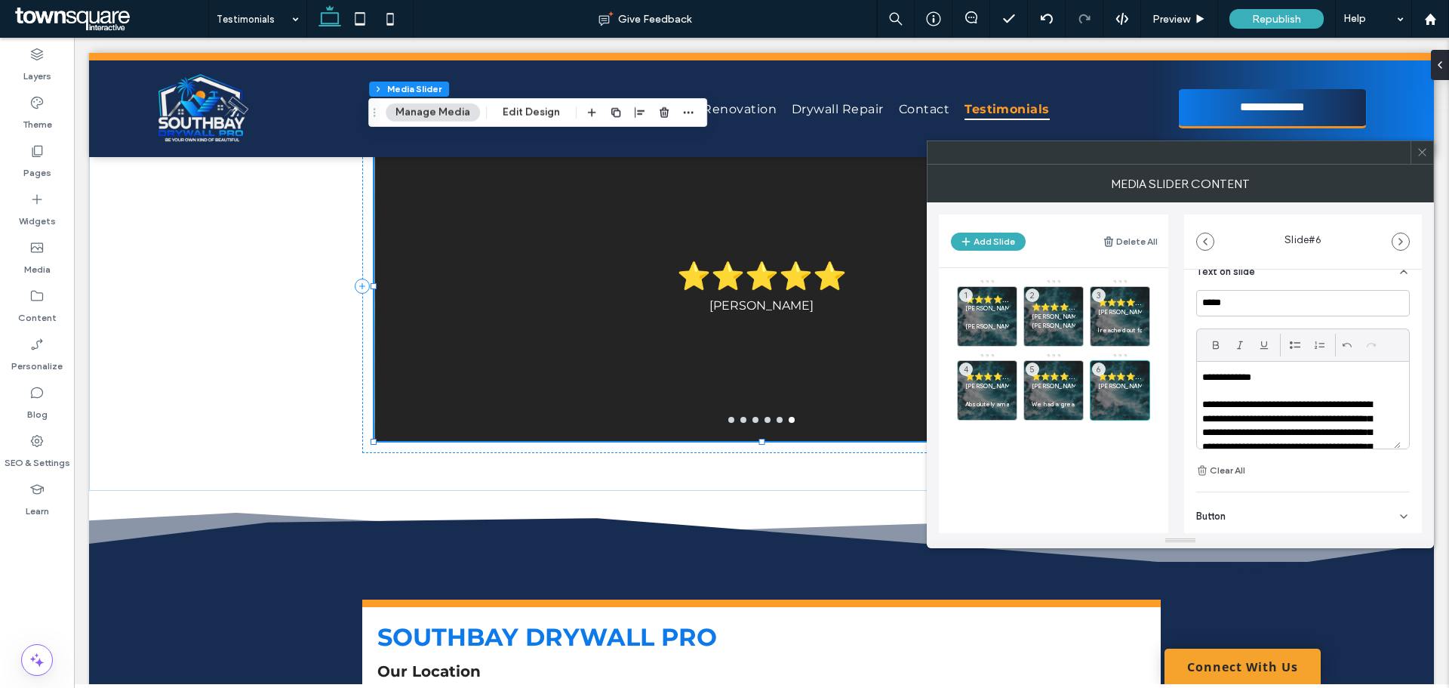
scroll to position [74, 0]
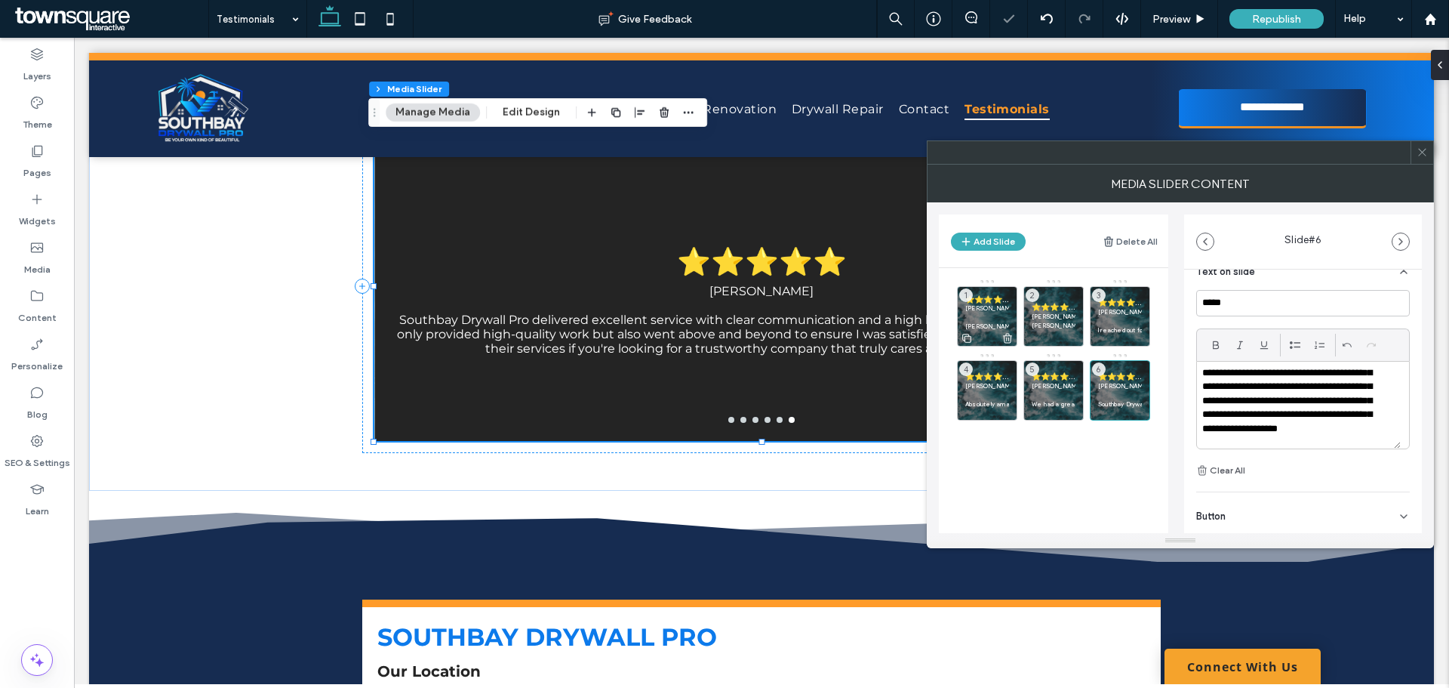
click at [984, 312] on p "[PERSON_NAME]" at bounding box center [987, 307] width 44 height 9
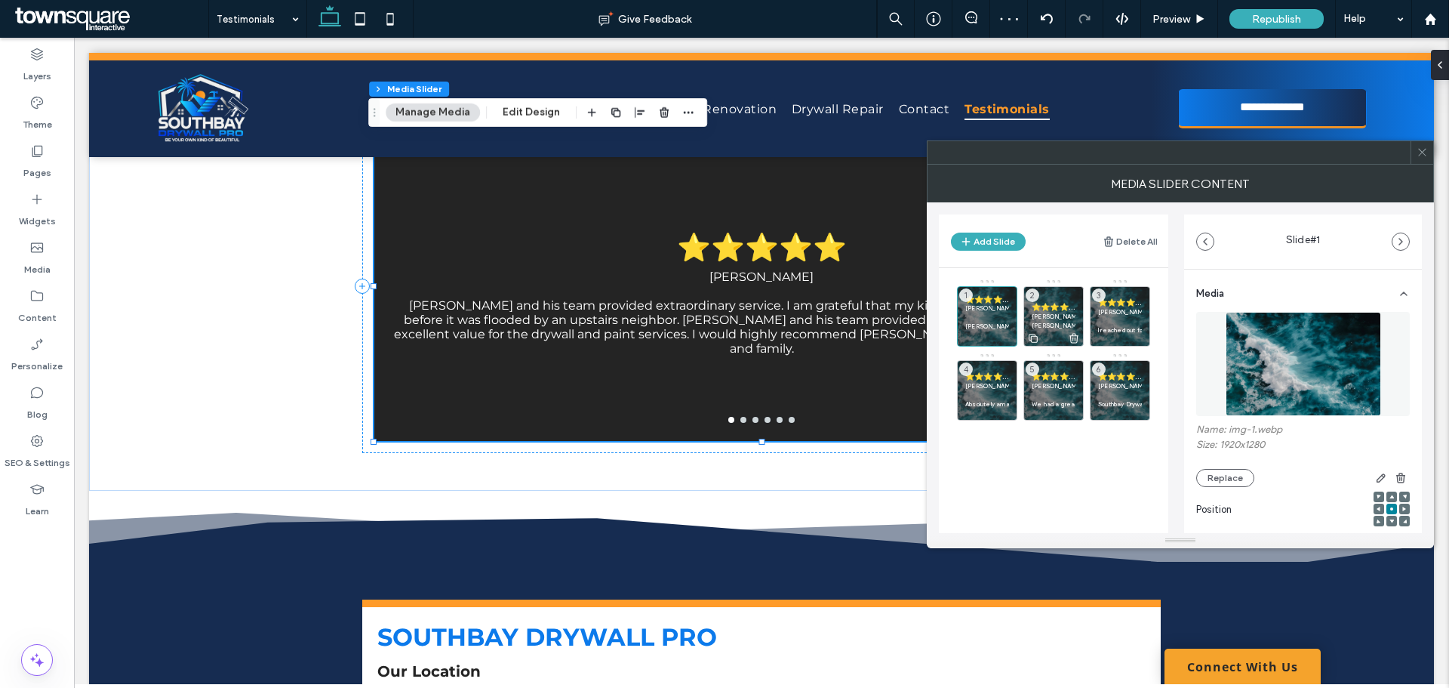
click at [1049, 315] on p "[PERSON_NAME]" at bounding box center [1054, 316] width 44 height 9
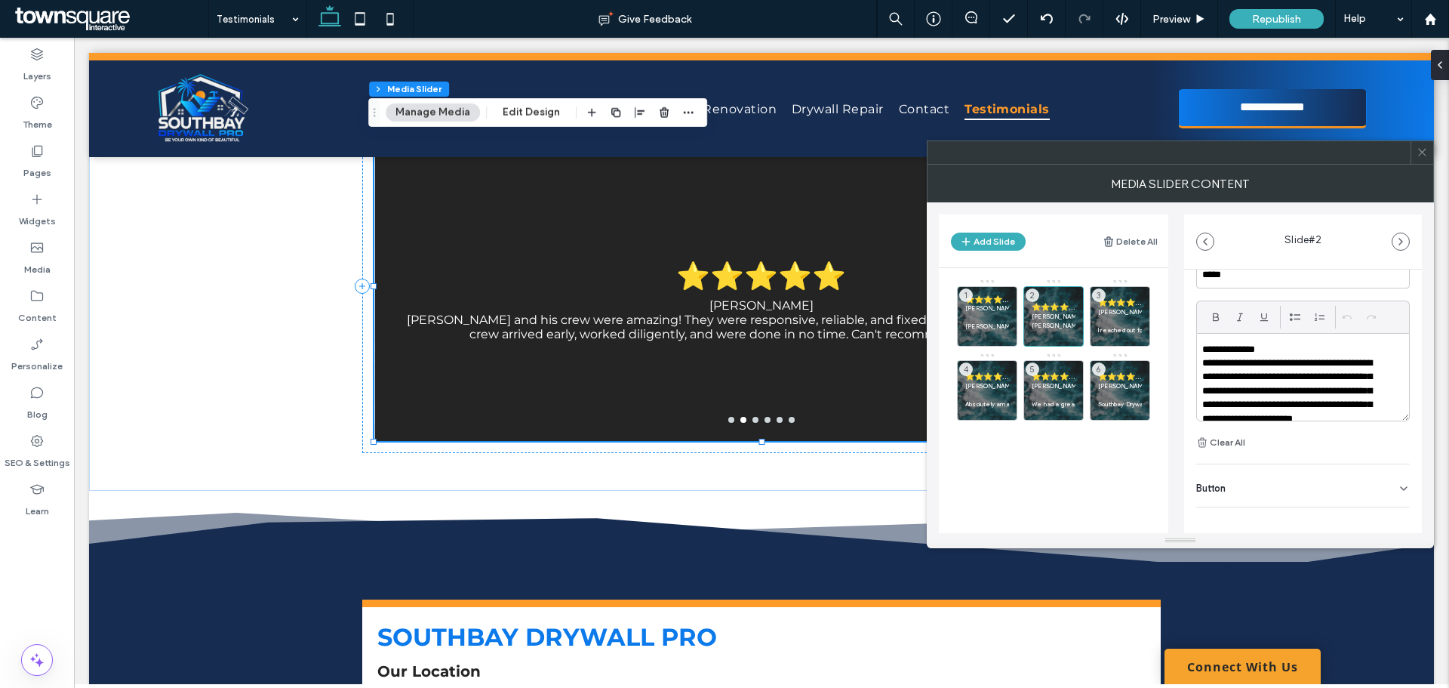
scroll to position [415, 0]
click at [1267, 343] on p "**********" at bounding box center [1293, 340] width 182 height 14
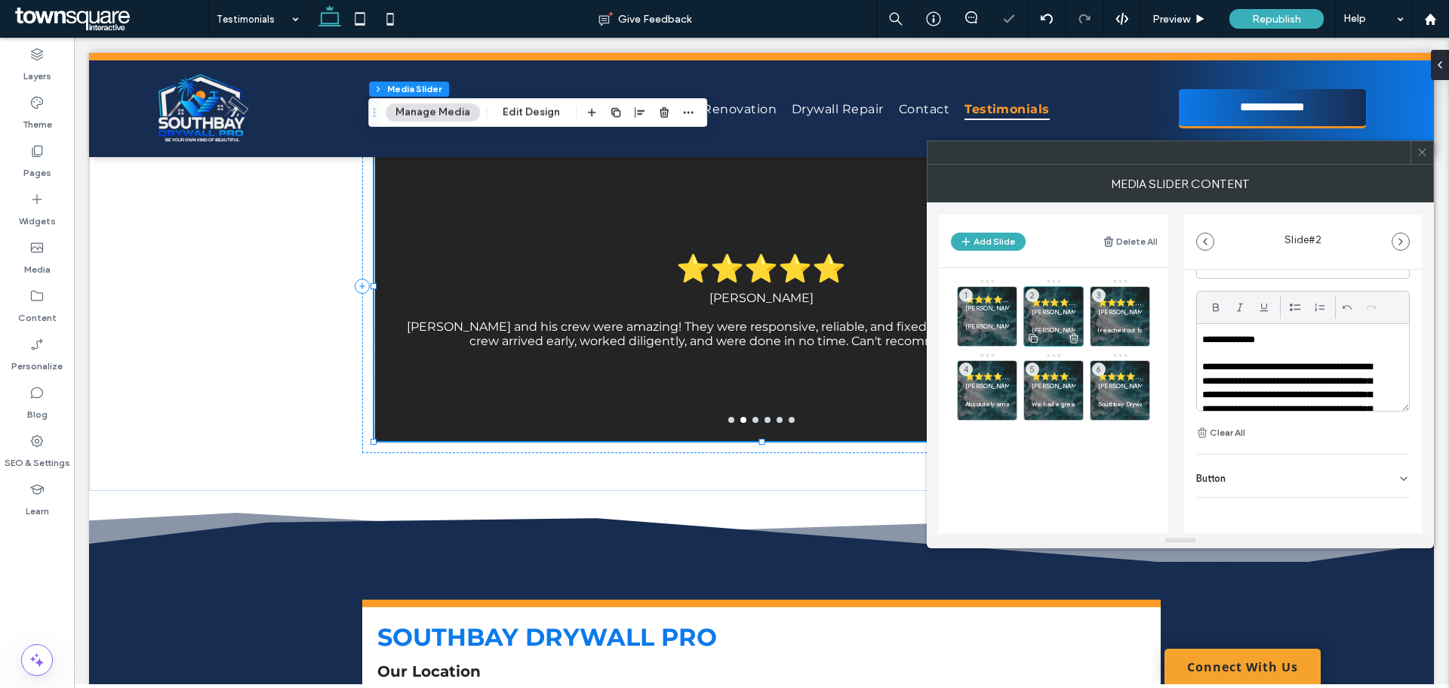
click at [1061, 313] on p "[PERSON_NAME]" at bounding box center [1054, 311] width 44 height 9
click at [994, 309] on p "[PERSON_NAME]" at bounding box center [987, 307] width 44 height 9
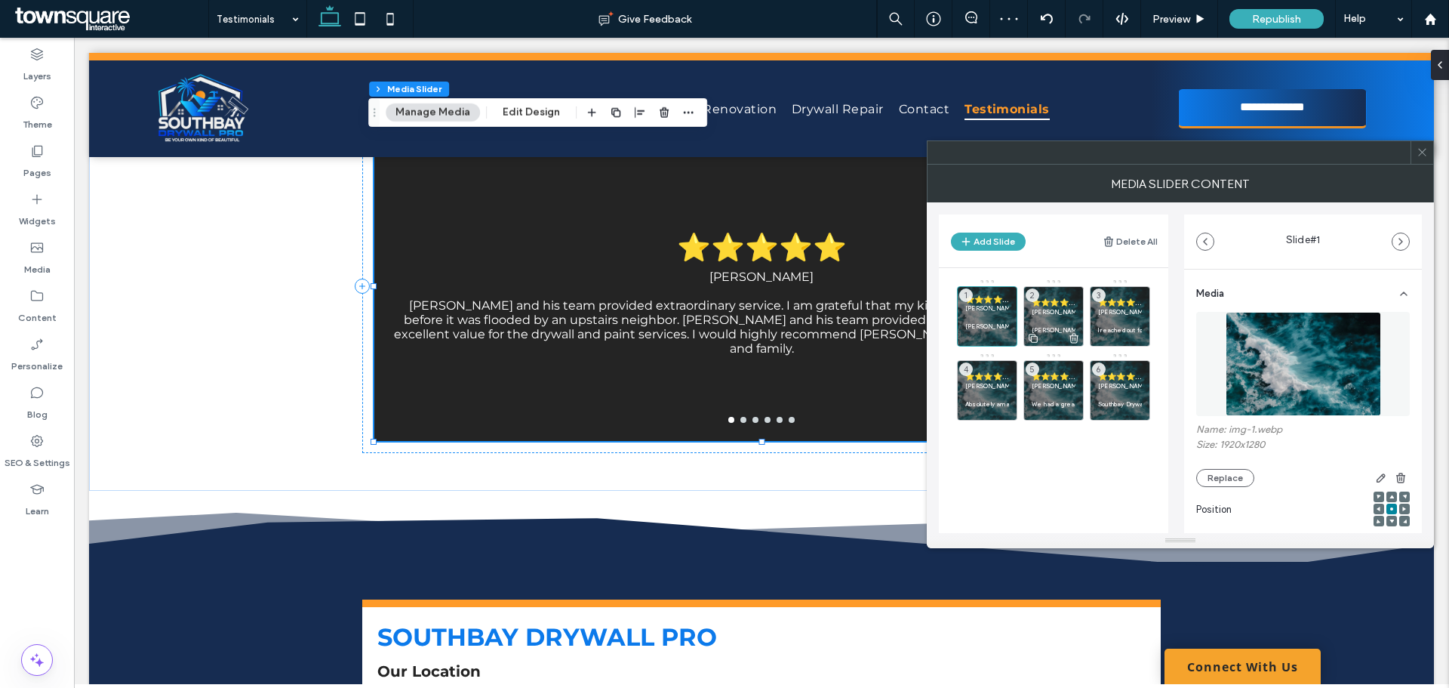
click at [1056, 312] on p "[PERSON_NAME]" at bounding box center [1054, 311] width 44 height 9
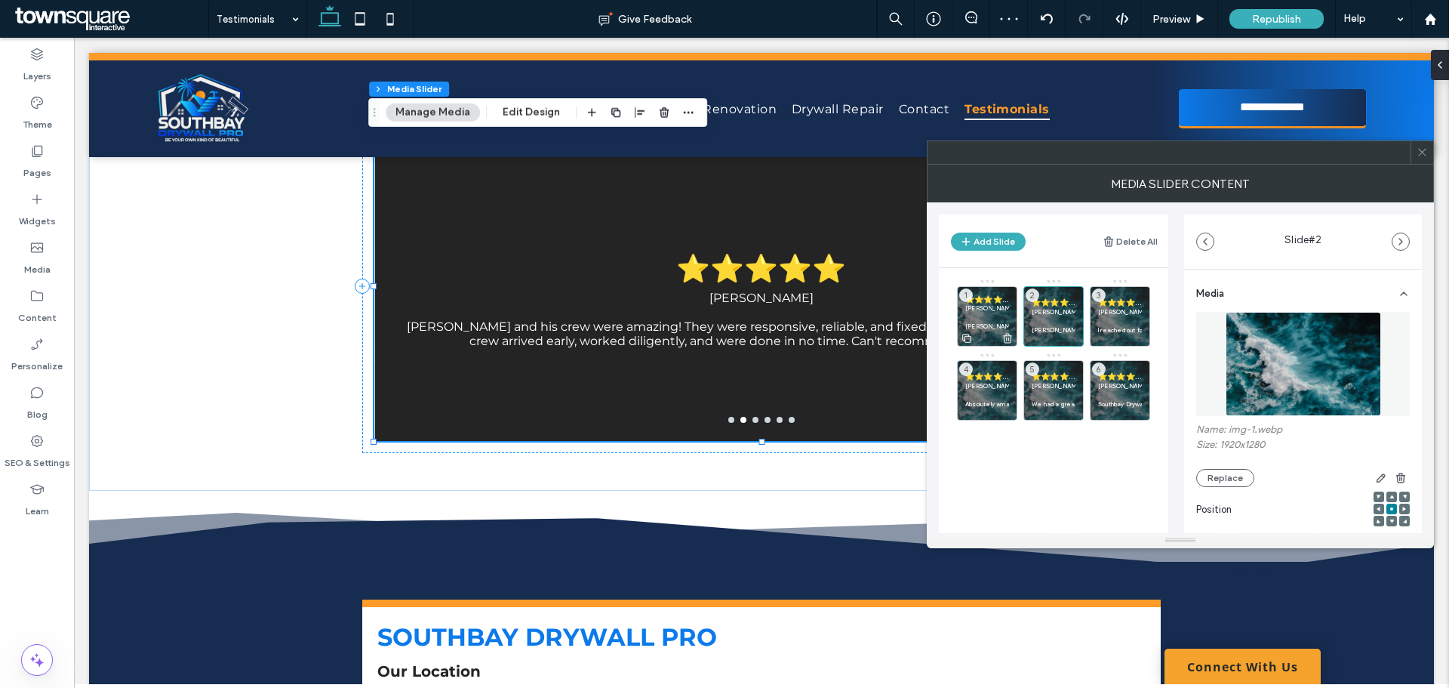
click at [991, 306] on p "[PERSON_NAME]" at bounding box center [987, 307] width 44 height 9
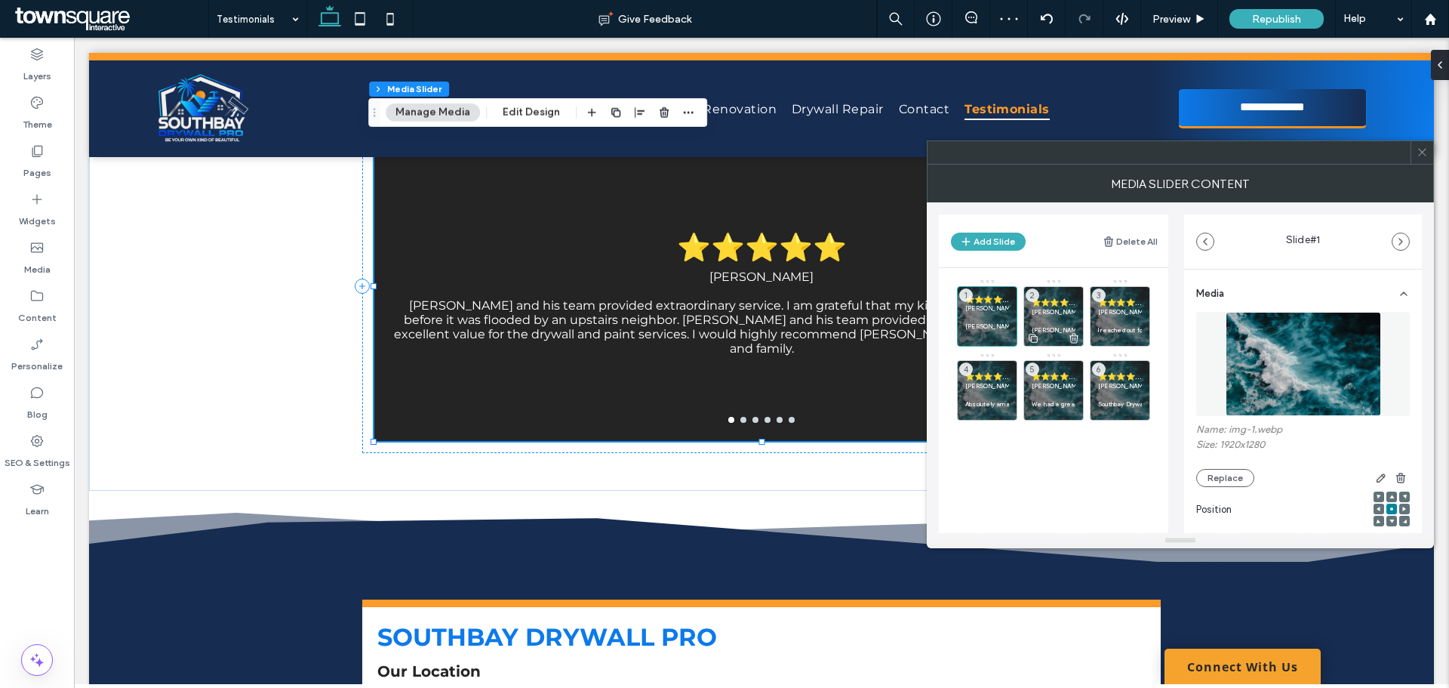
click at [1054, 316] on p at bounding box center [1054, 320] width 44 height 9
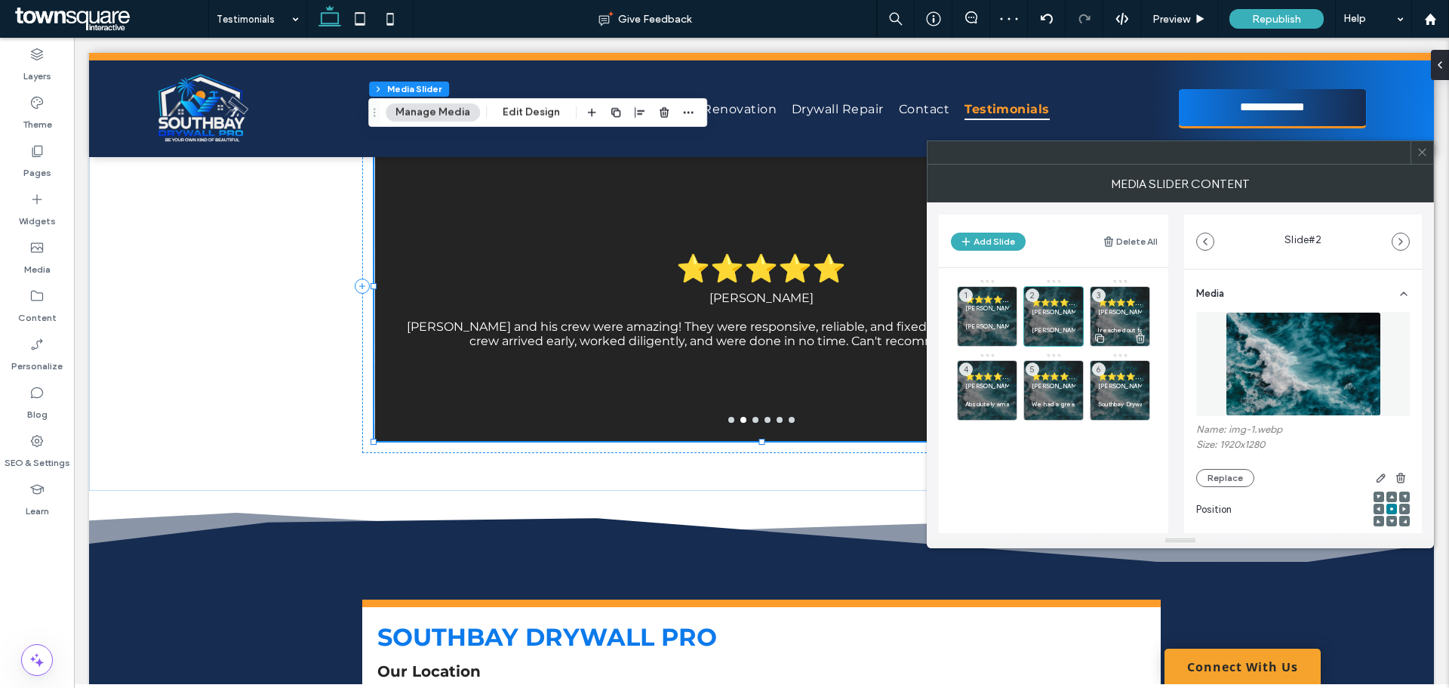
click at [1112, 317] on p at bounding box center [1120, 320] width 44 height 9
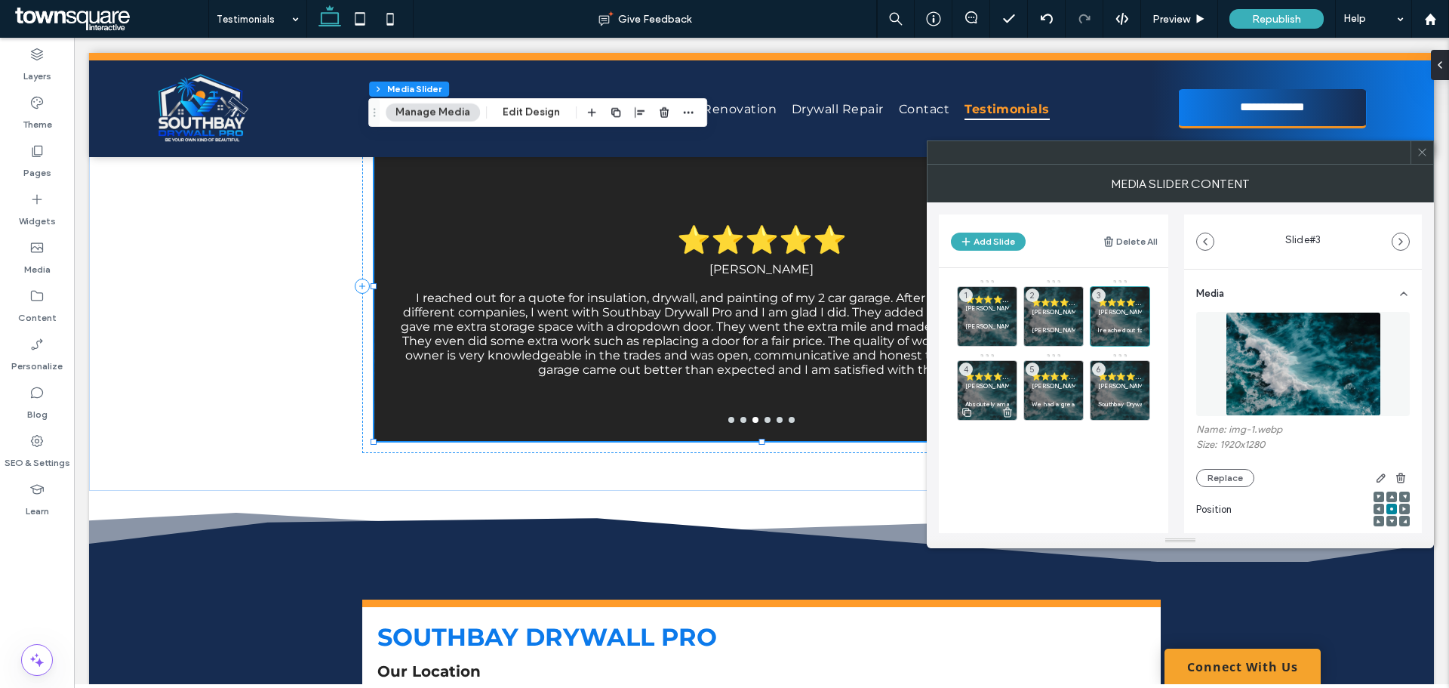
click at [980, 387] on p "[PERSON_NAME]" at bounding box center [987, 385] width 44 height 9
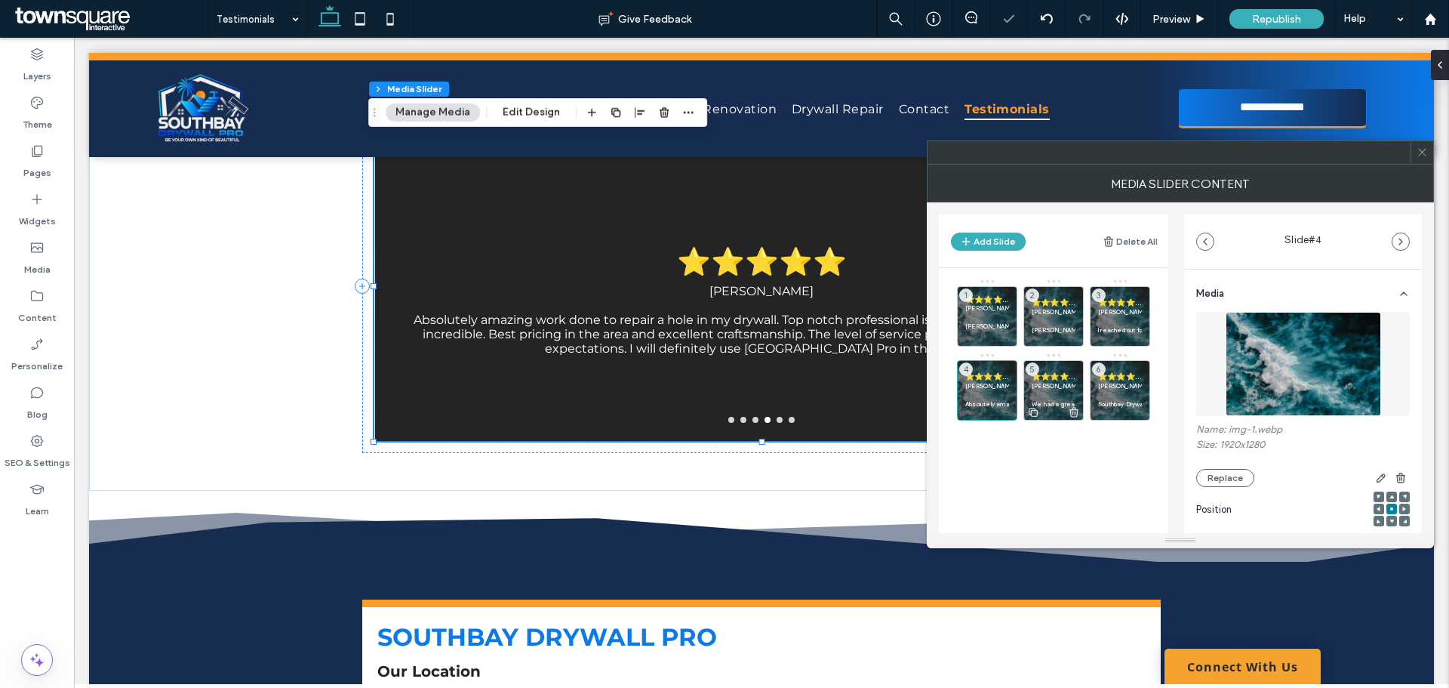
click at [1051, 386] on p "[PERSON_NAME]" at bounding box center [1054, 385] width 44 height 9
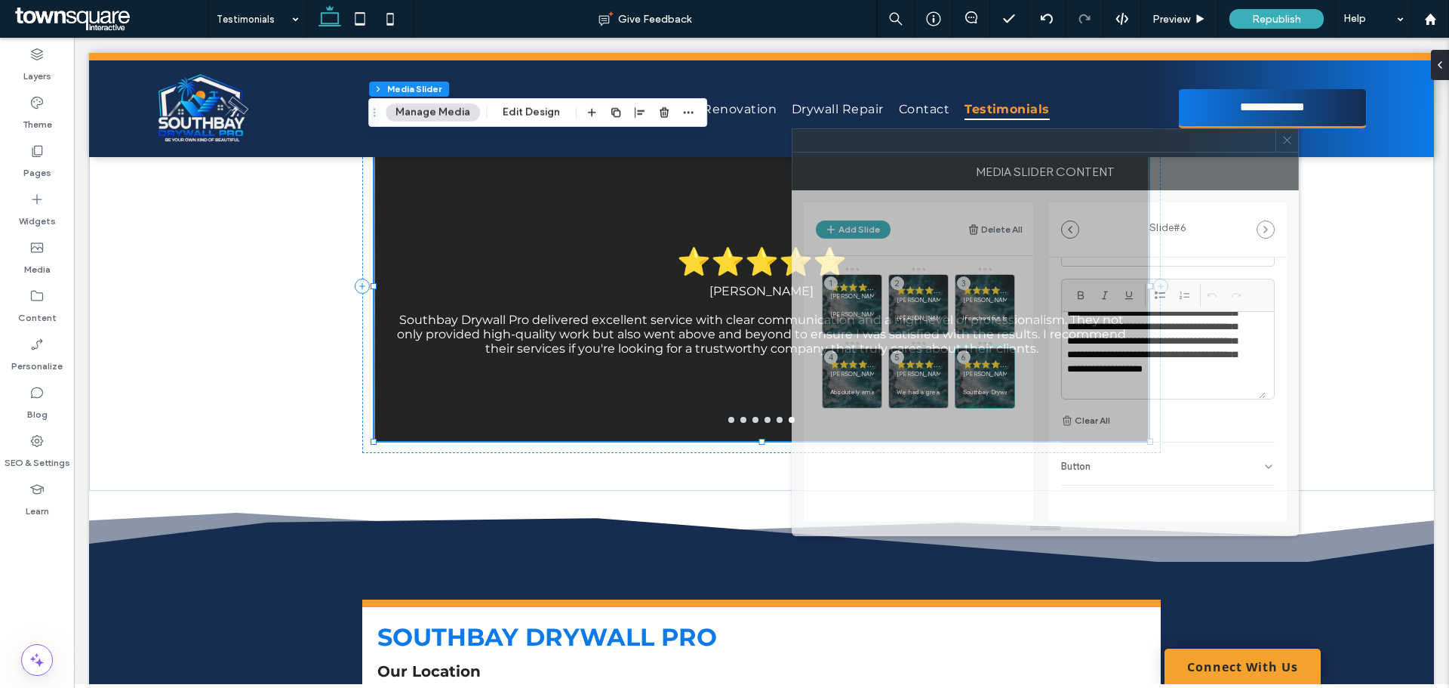
drag, startPoint x: 1164, startPoint y: 160, endPoint x: 1020, endPoint y: 148, distance: 144.7
click at [1020, 148] on div at bounding box center [1034, 140] width 483 height 23
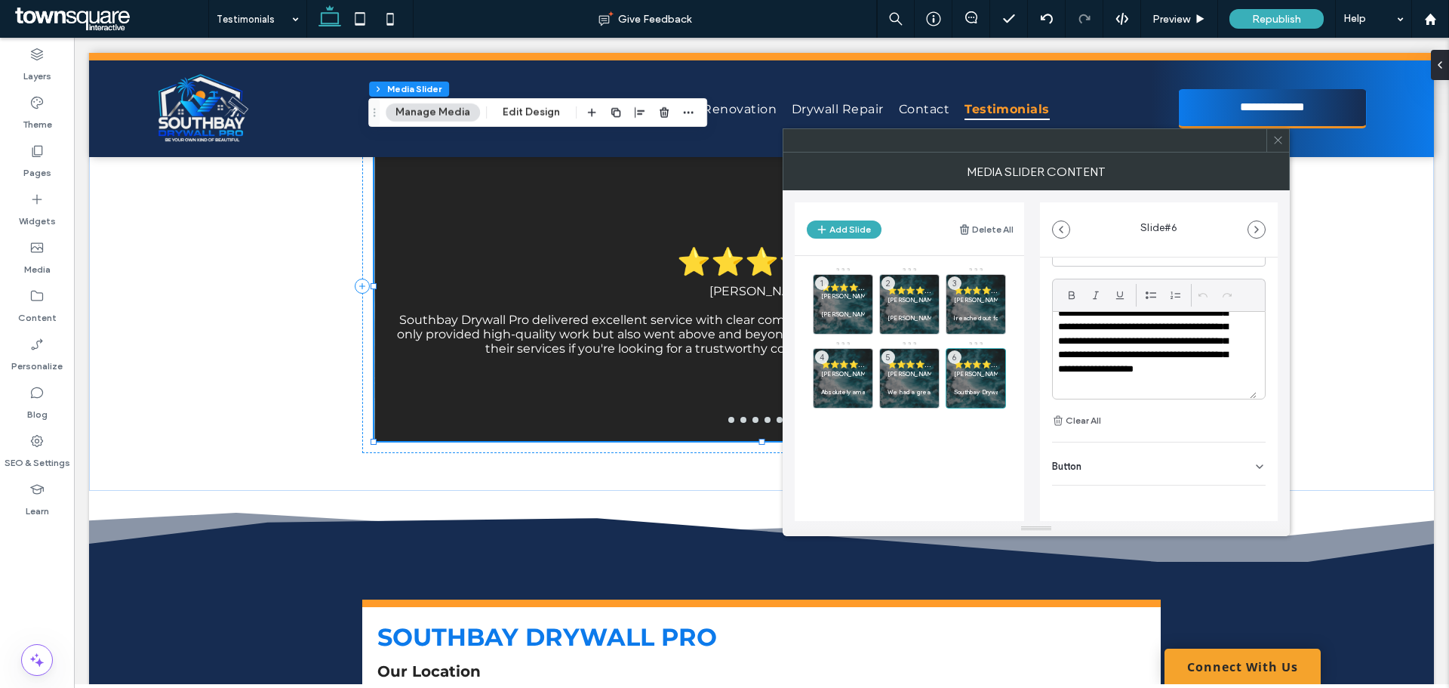
click at [1274, 150] on span at bounding box center [1278, 140] width 11 height 23
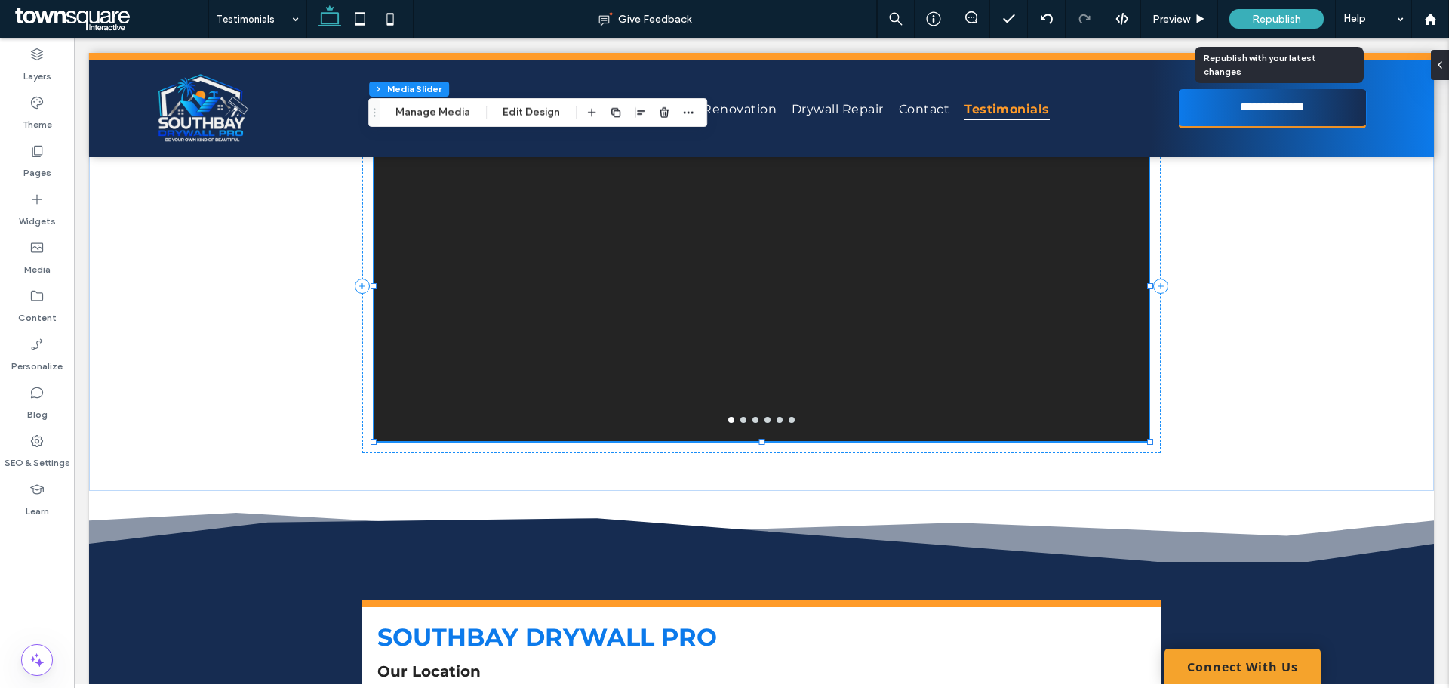
click at [1281, 25] on div "Republish" at bounding box center [1277, 19] width 94 height 20
